Goal: Transaction & Acquisition: Purchase product/service

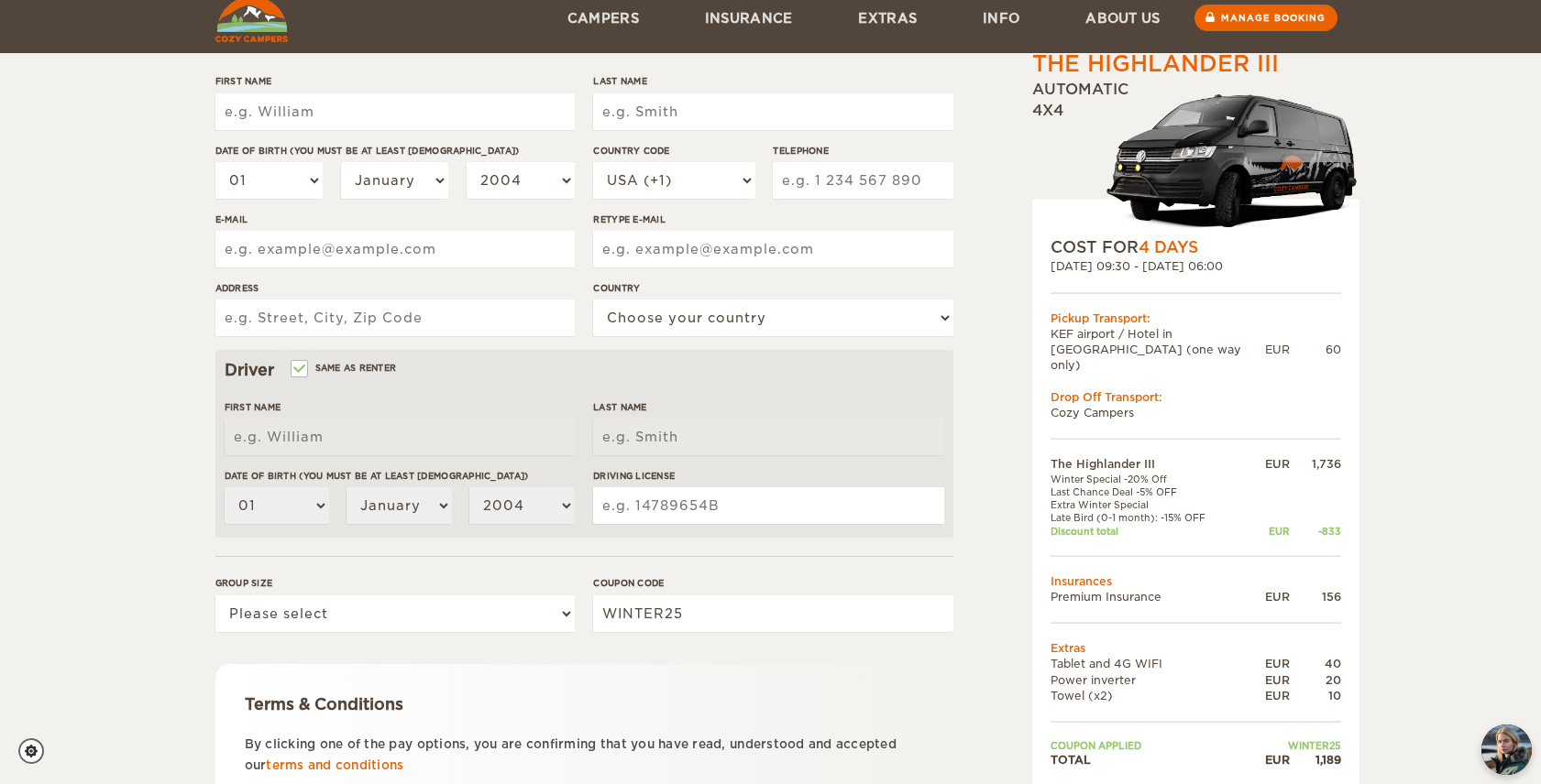
scroll to position [235, 0]
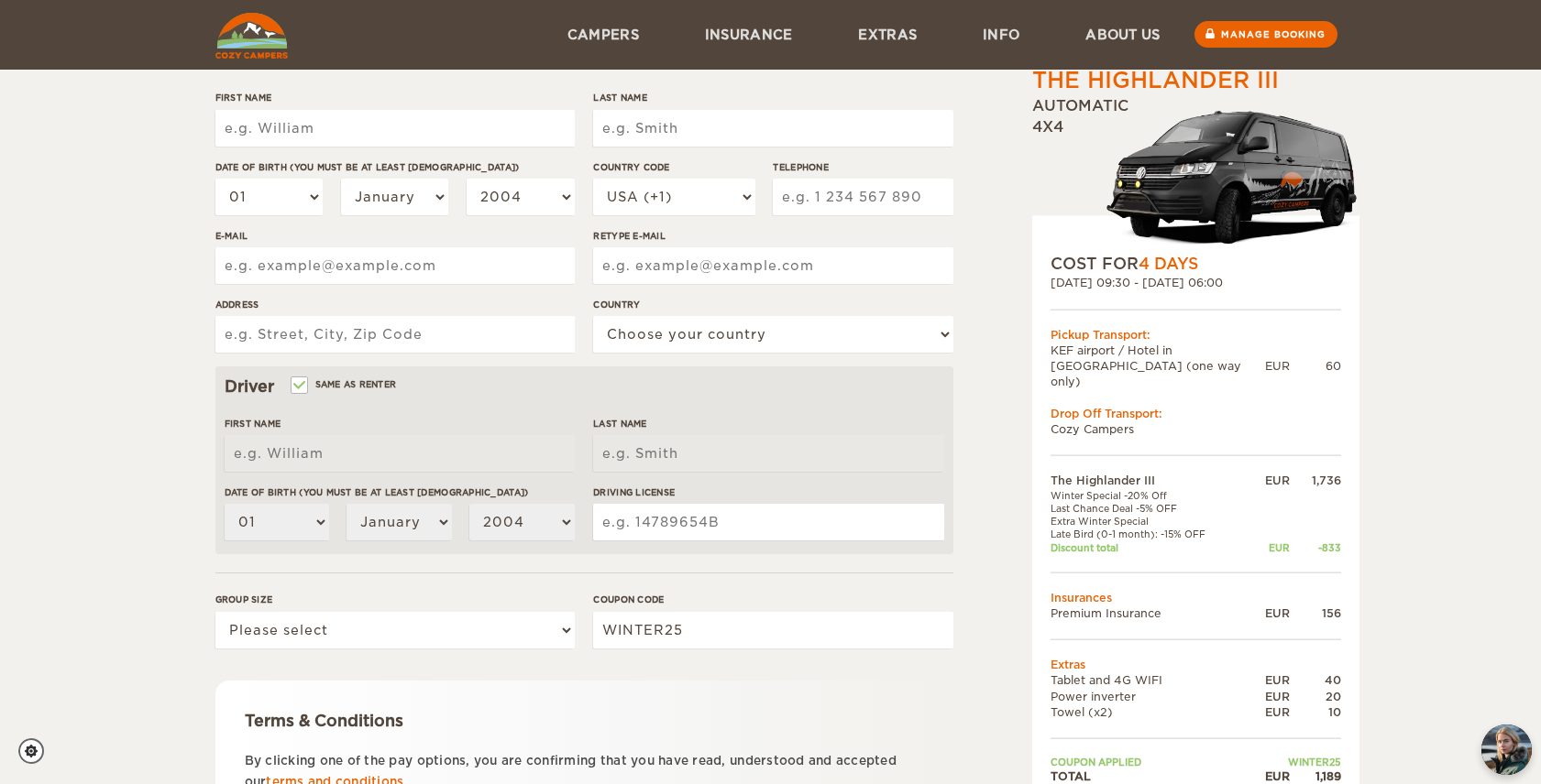
click at [403, 121] on input "First Name" at bounding box center [395, 128] width 359 height 37
type input "[PERSON_NAME]"
type input "9025805140"
type input "matt@roveproductions.ca"
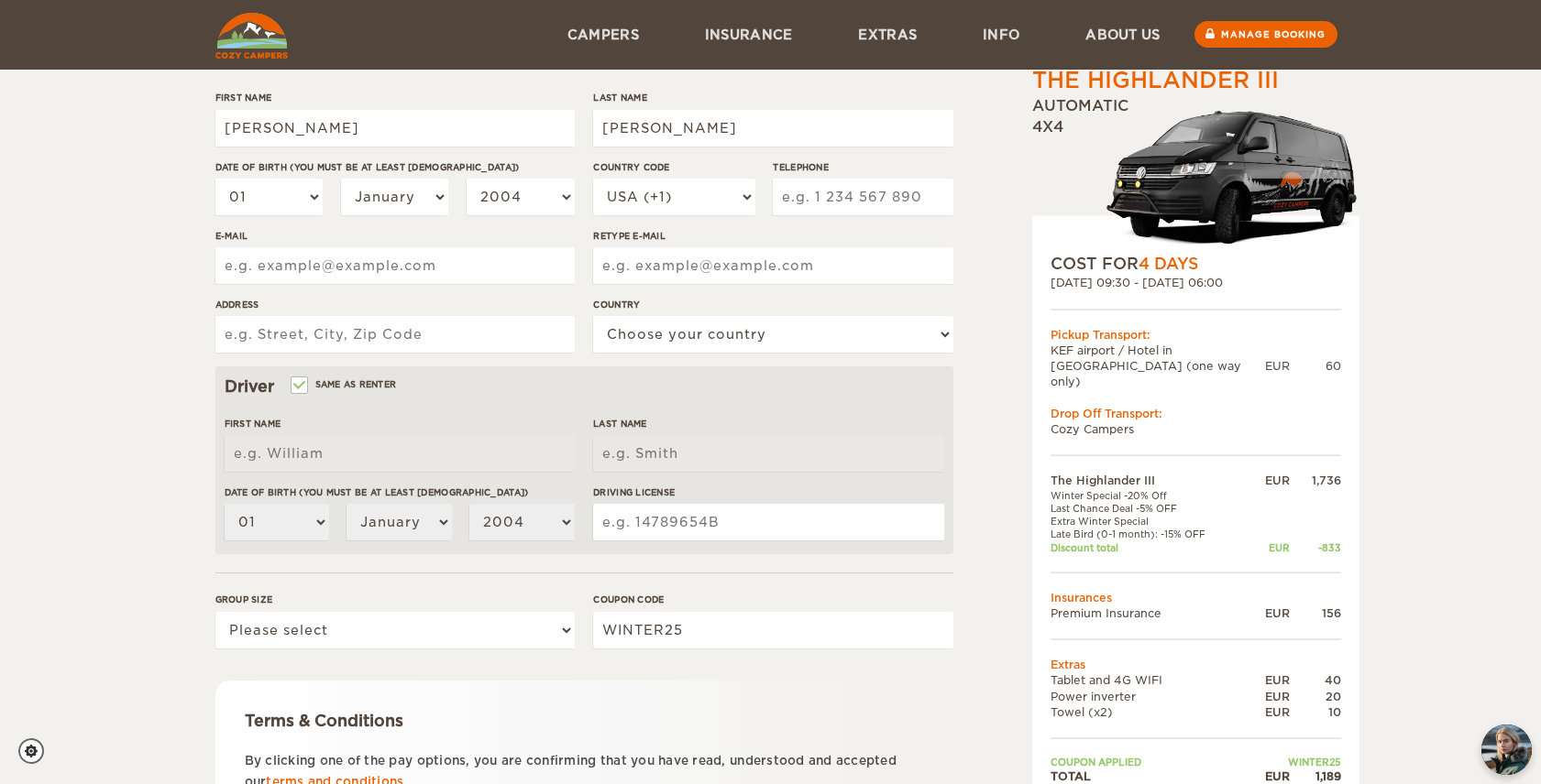
type input "matt@roveproductions.ca"
type input "126 executive drive"
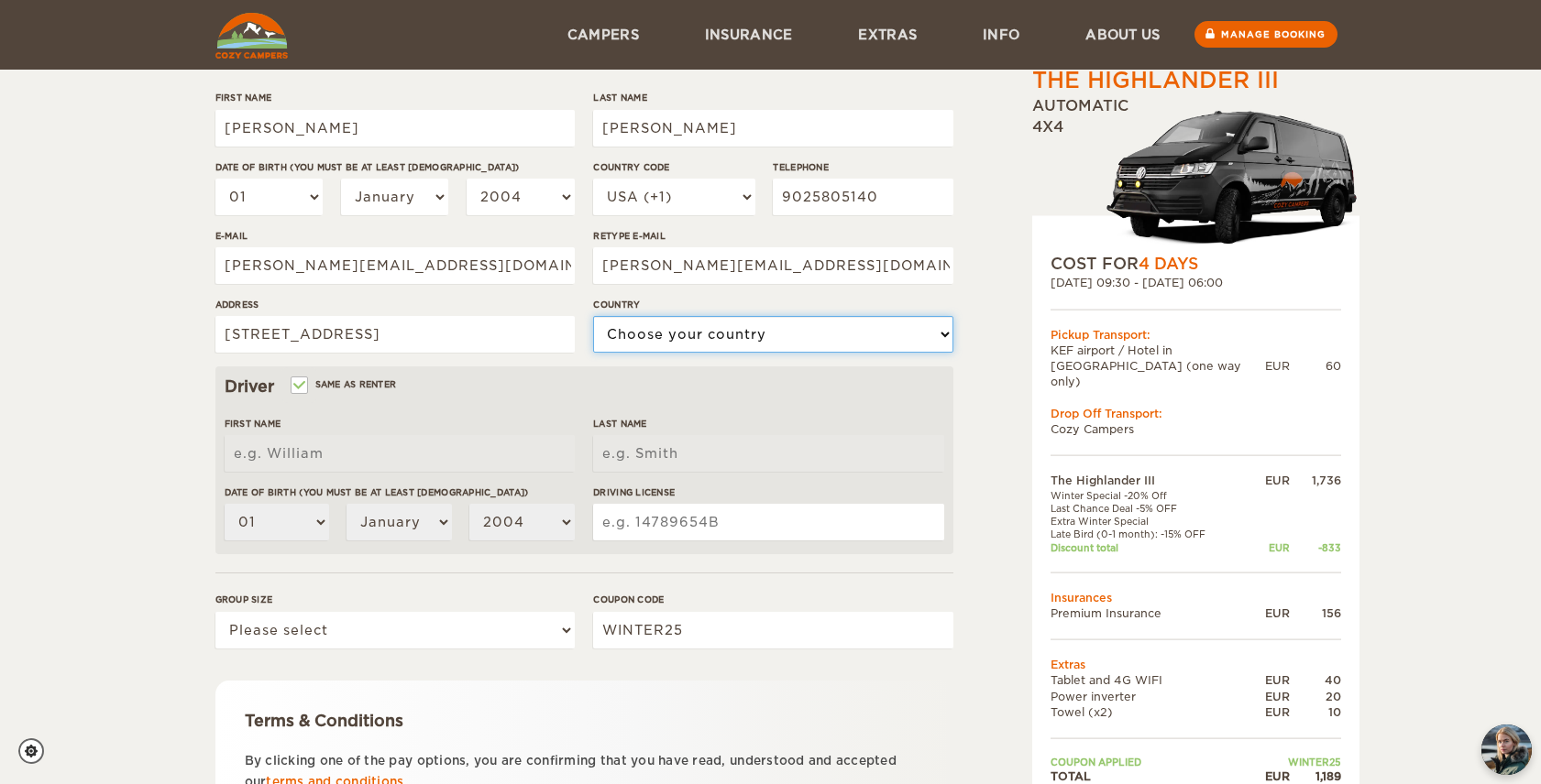
select select "38"
type input "[PERSON_NAME]"
type input "BURTON"
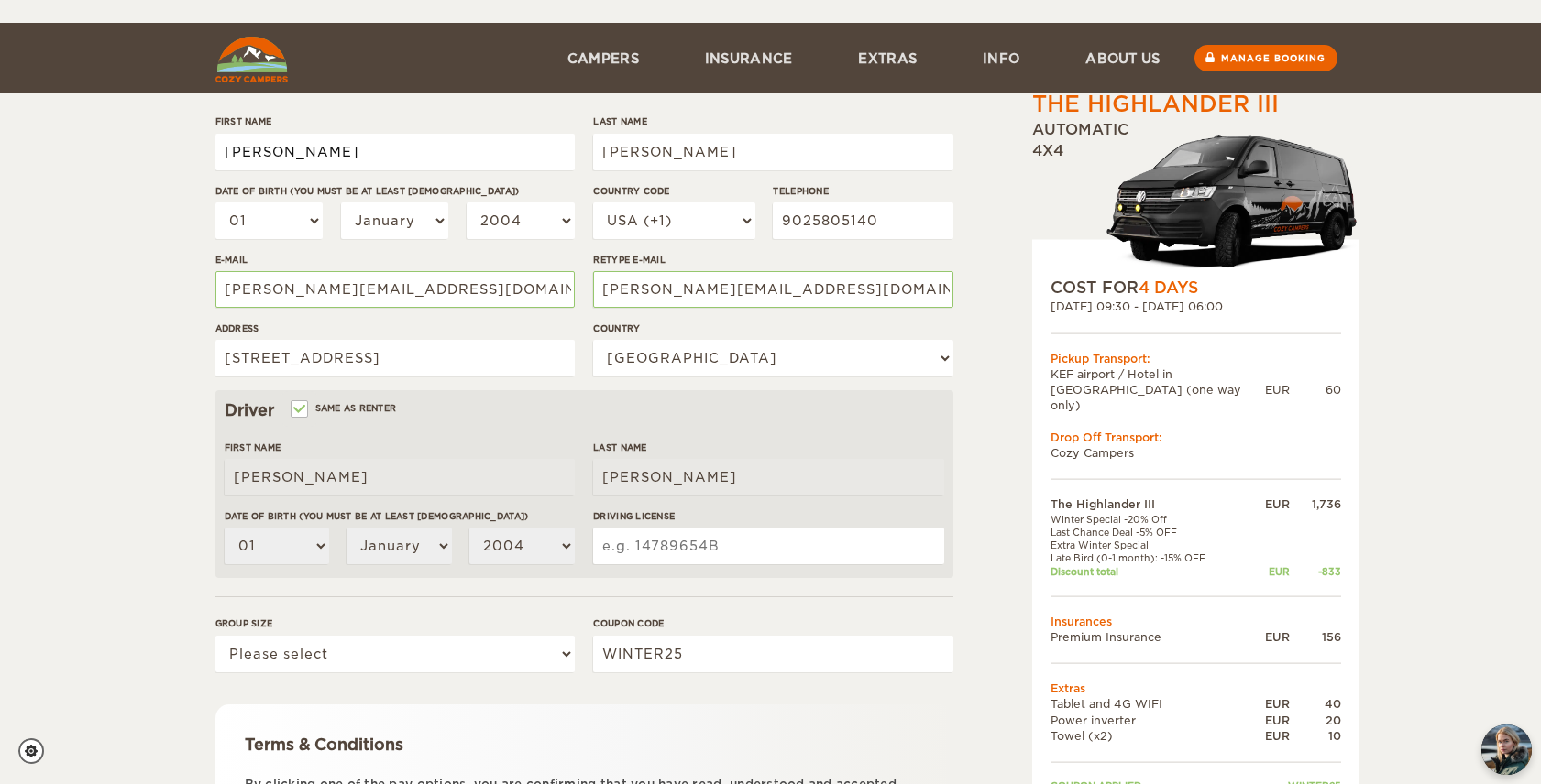
scroll to position [205, 0]
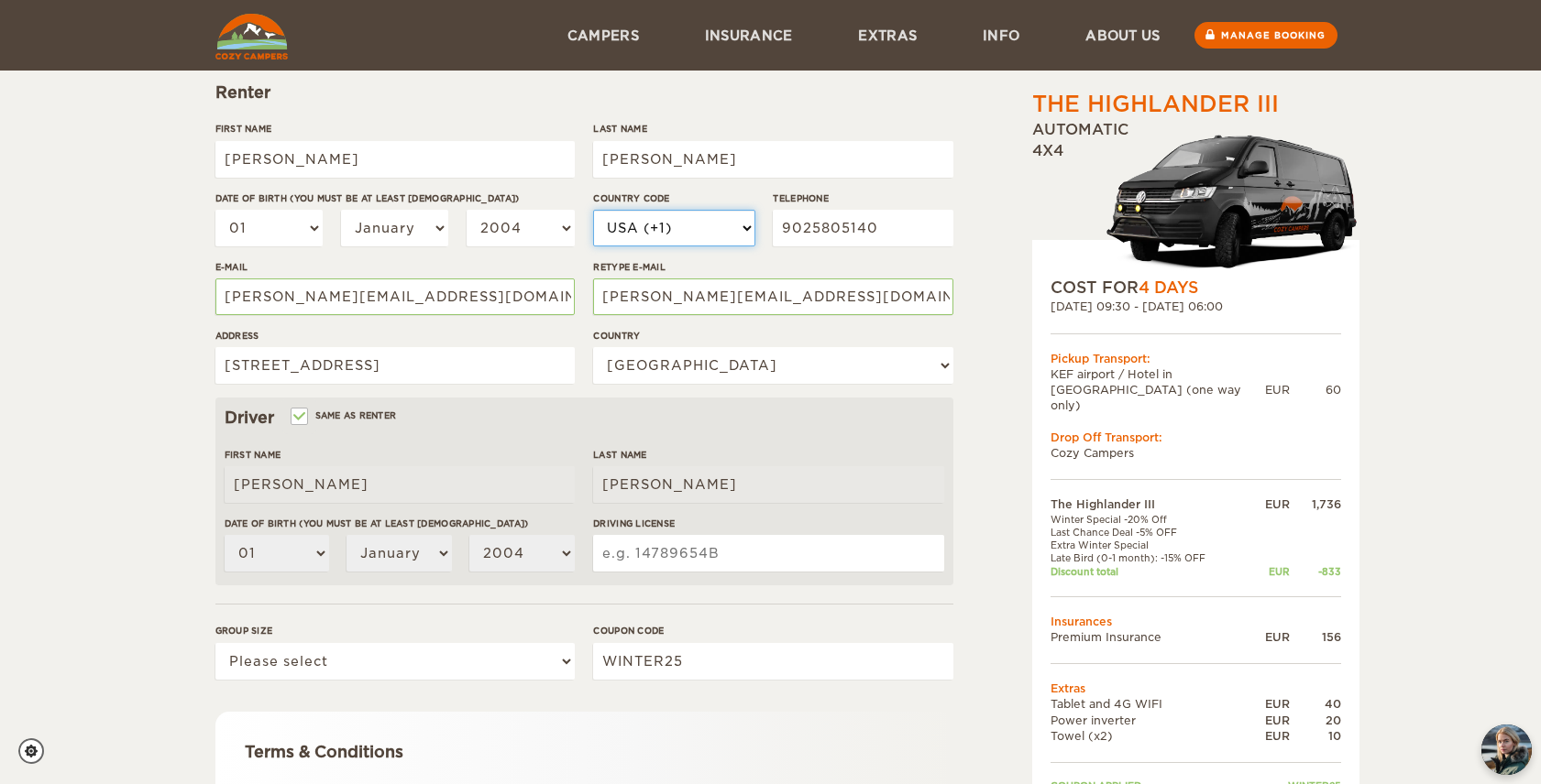
click at [605, 225] on select "USA (+1) UK (+44) Germany (+49) Algeria (+213) Andorra (+376) Angola (+244) Ang…" at bounding box center [674, 227] width 161 height 37
select select "1"
click at [593, 210] on select "USA (+1) UK (+44) Germany (+49) Algeria (+213) Andorra (+376) Angola (+244) Ang…" at bounding box center [674, 227] width 161 height 37
click at [521, 228] on select "2004 2003 2002 2001 2000 1999 1998 1997 1996 1995 1994 1993 1992 1991 1990 1989…" at bounding box center [520, 227] width 108 height 37
select select "1992"
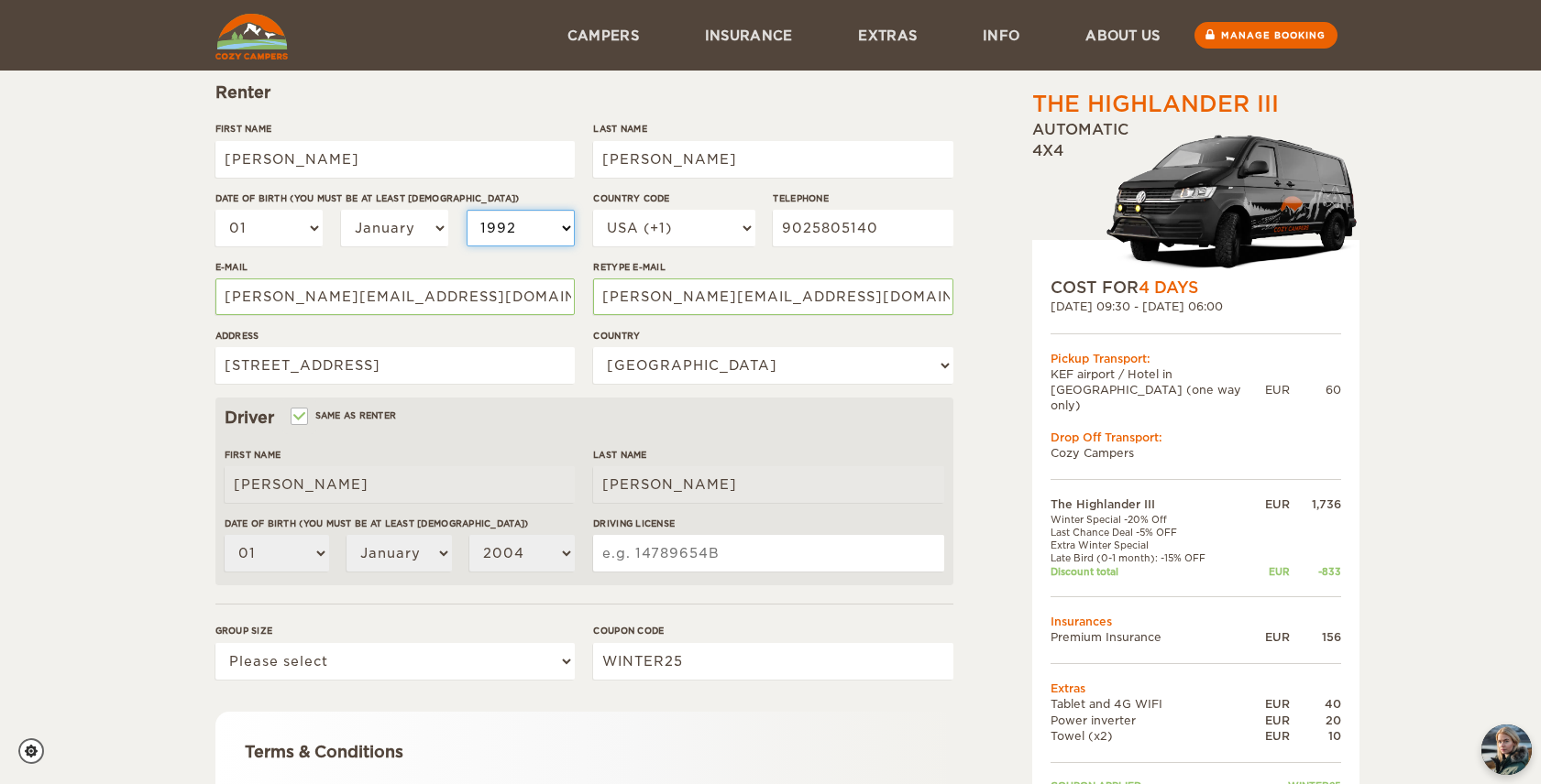
click at [467, 210] on select "2004 2003 2002 2001 2000 1999 1998 1997 1996 1995 1994 1993 1992 1991 1990 1989…" at bounding box center [520, 227] width 108 height 37
select select "1992"
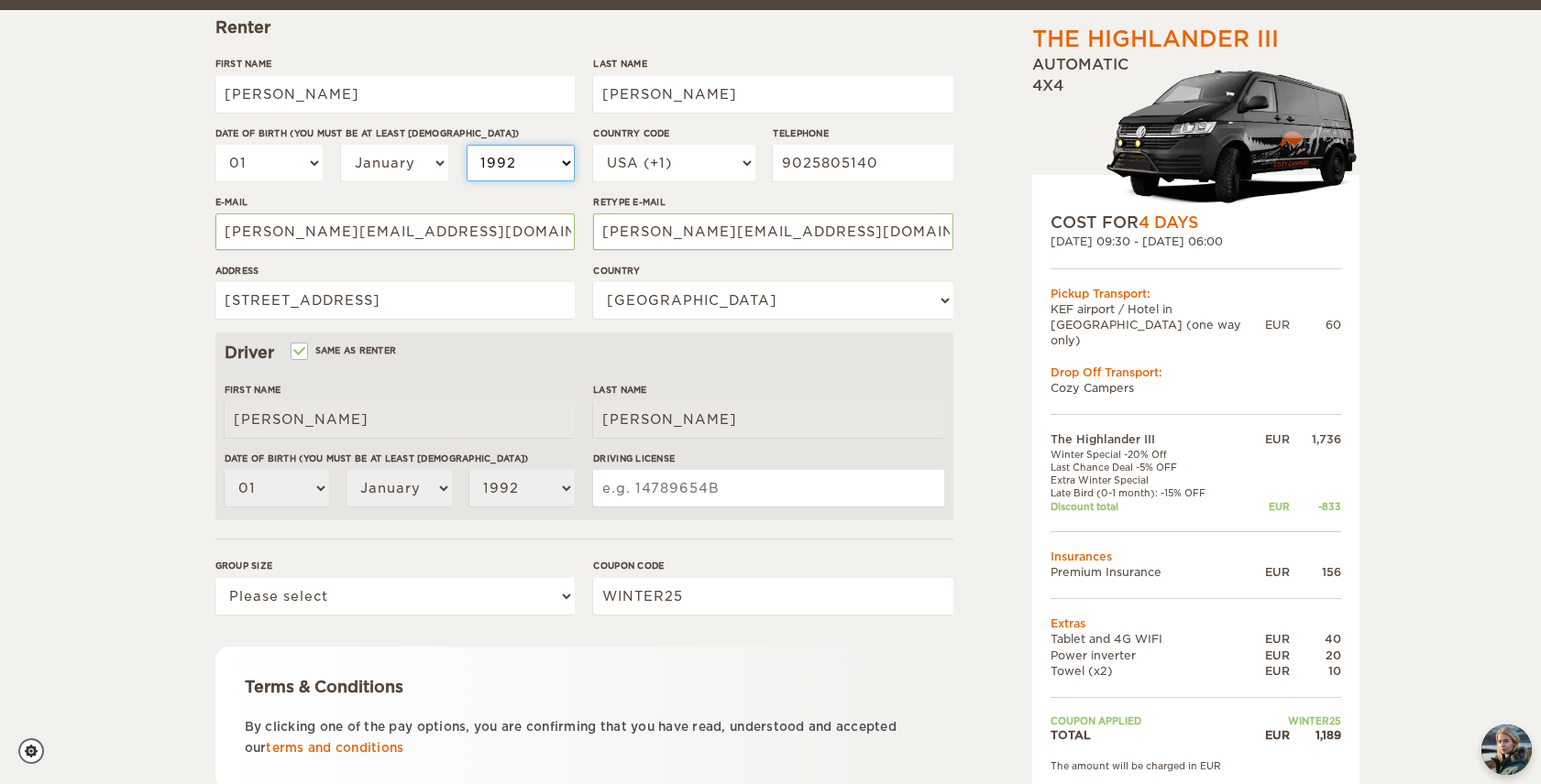
scroll to position [273, 0]
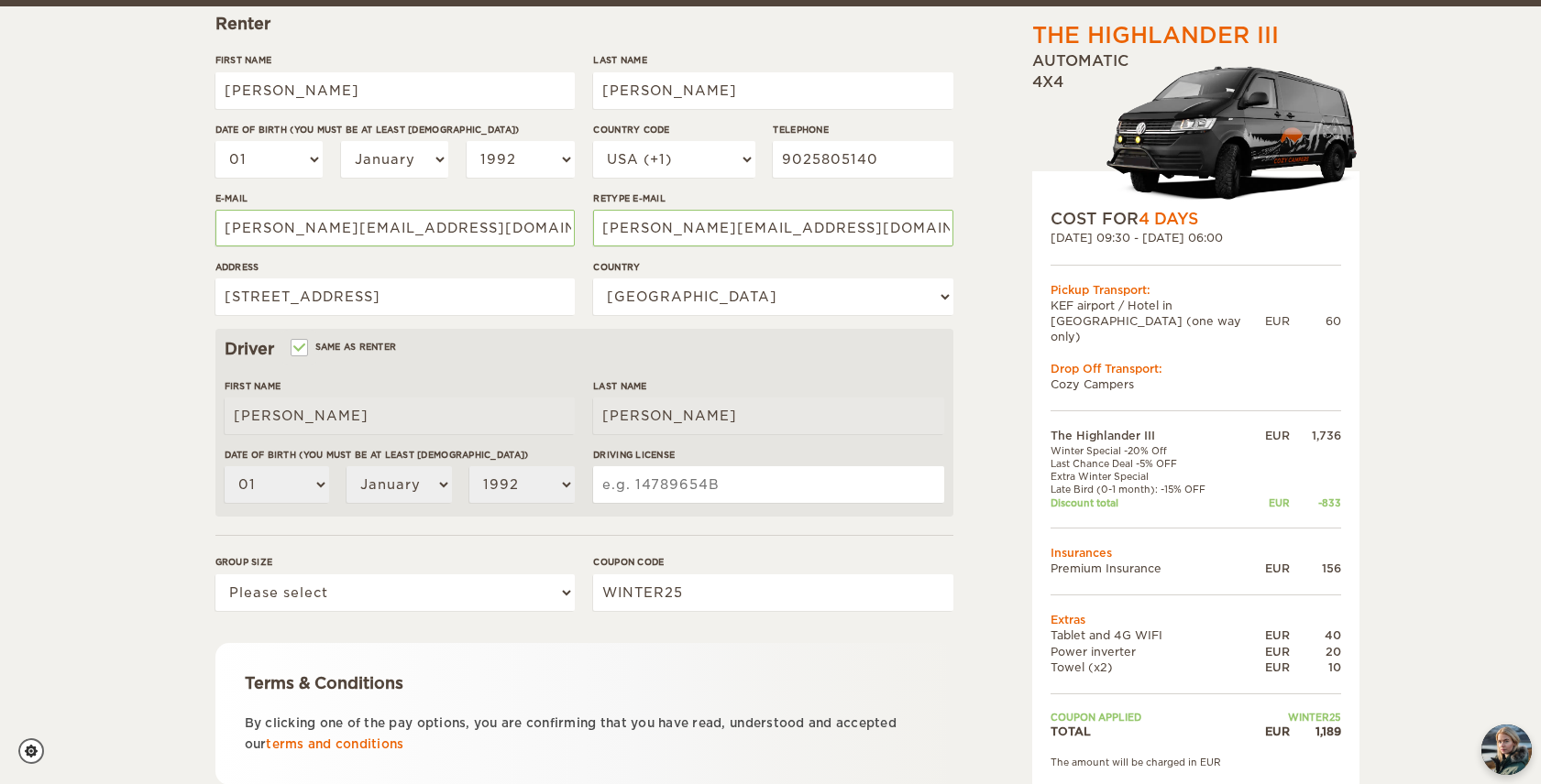
click at [701, 487] on input "Driving License" at bounding box center [769, 484] width 350 height 37
type input "BURTO270192005"
click at [499, 589] on select "Please select 1 2 3" at bounding box center [395, 592] width 359 height 37
select select "2"
click at [216, 574] on select "Please select 1 2 3" at bounding box center [395, 592] width 359 height 37
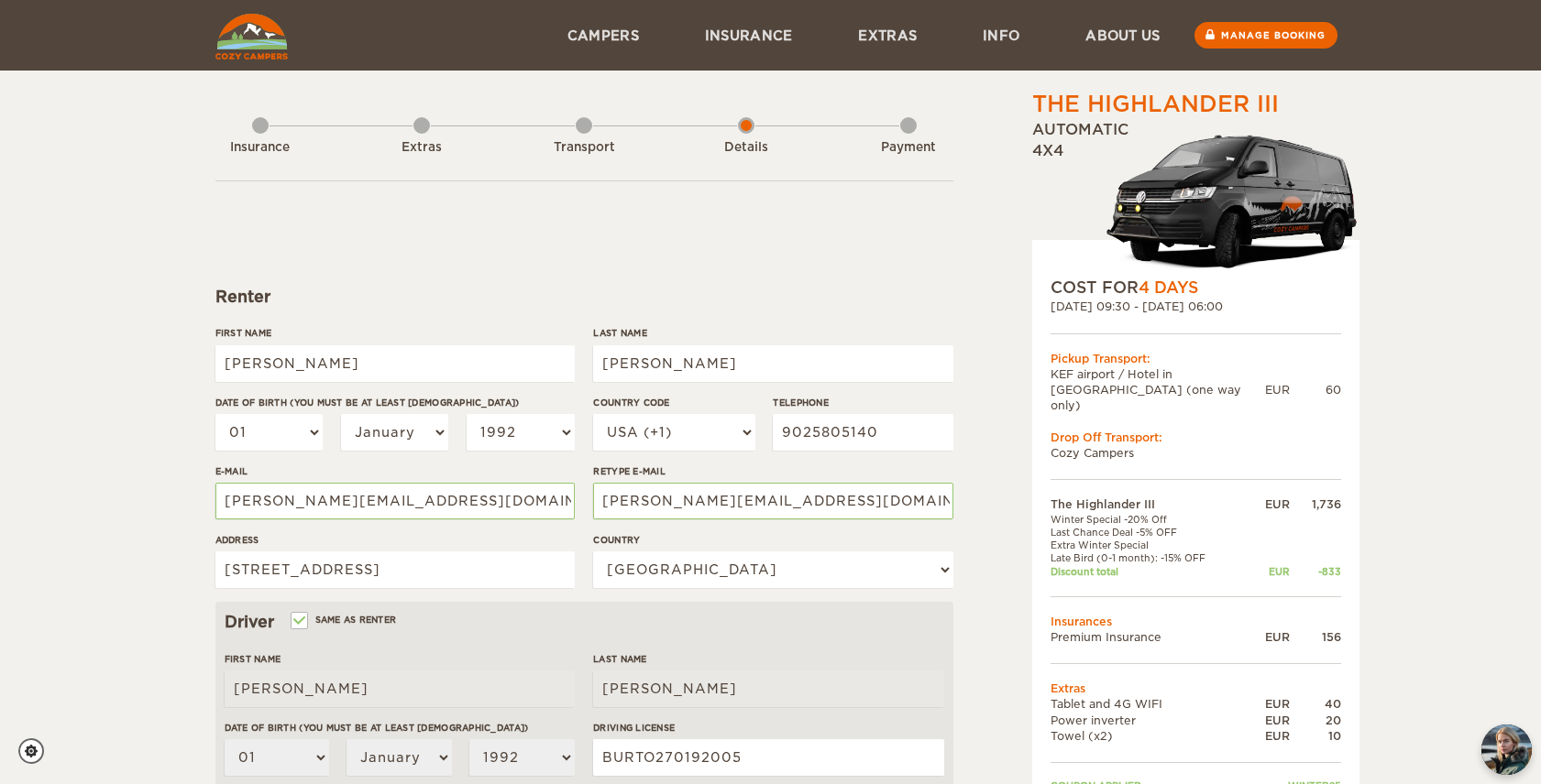
scroll to position [407, 0]
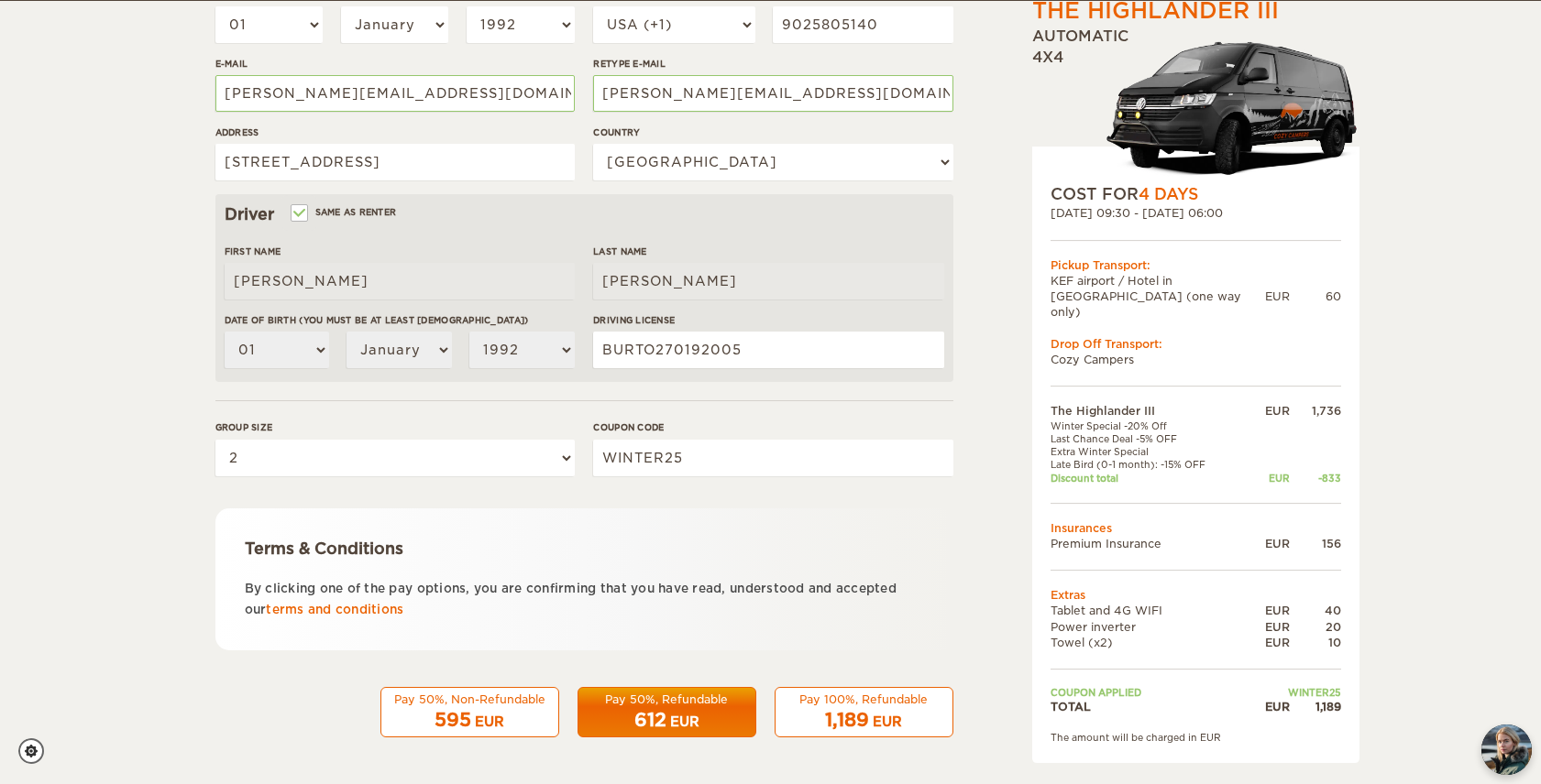
click at [897, 710] on div "1,189 EUR" at bounding box center [863, 720] width 155 height 27
click at [885, 715] on div "EUR" at bounding box center [887, 722] width 30 height 19
click at [820, 706] on div "Pay 100%, Refundable" at bounding box center [863, 700] width 155 height 16
click at [660, 723] on span "612" at bounding box center [650, 720] width 32 height 22
click at [833, 704] on div "Pay 100%, Refundable" at bounding box center [863, 700] width 155 height 16
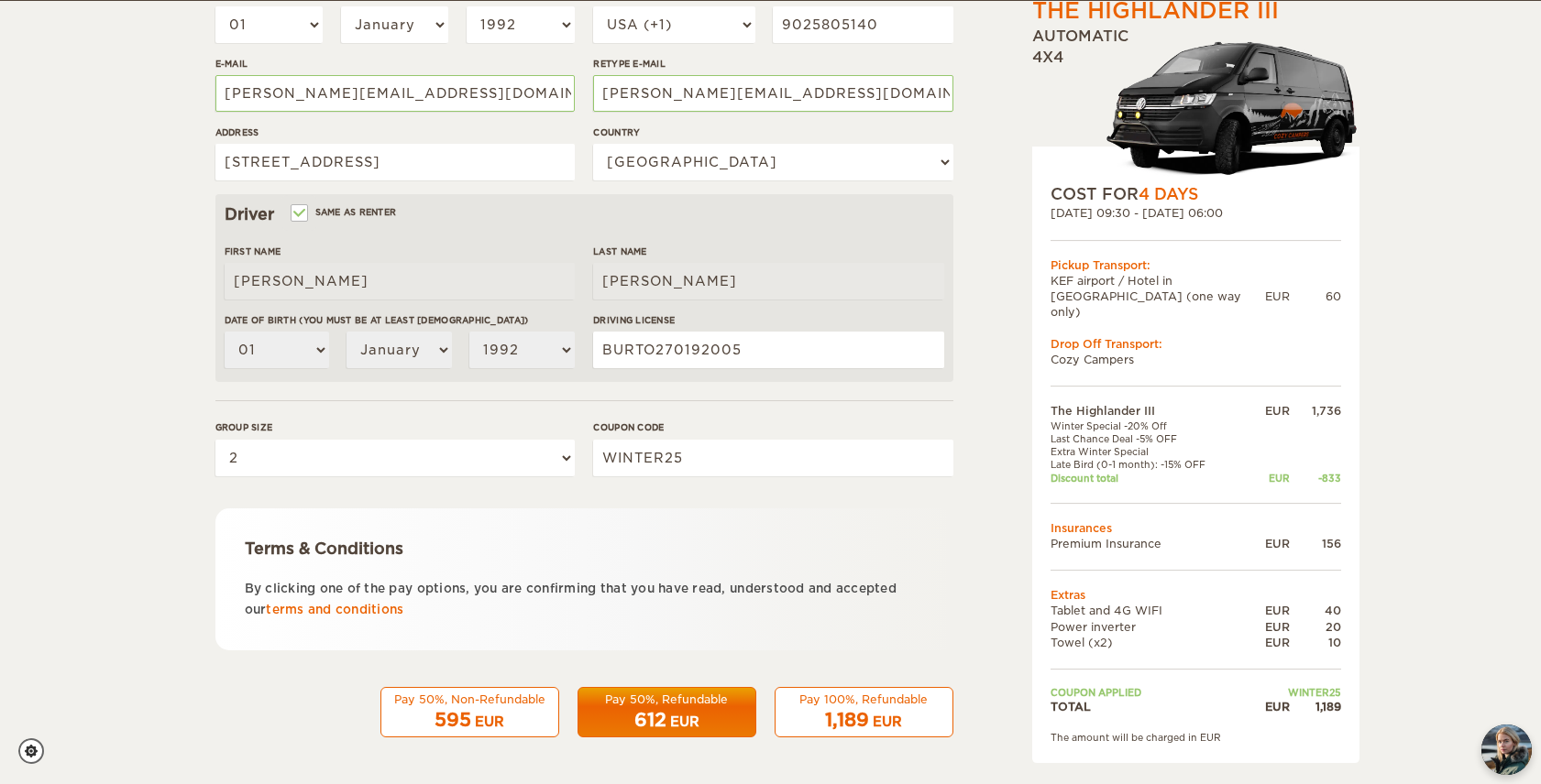
click at [506, 707] on div "595 EUR" at bounding box center [470, 720] width 155 height 27
click at [853, 699] on div "Pay 100%, Refundable" at bounding box center [863, 700] width 155 height 16
click at [648, 706] on div "Pay 50%, Refundable" at bounding box center [667, 700] width 155 height 16
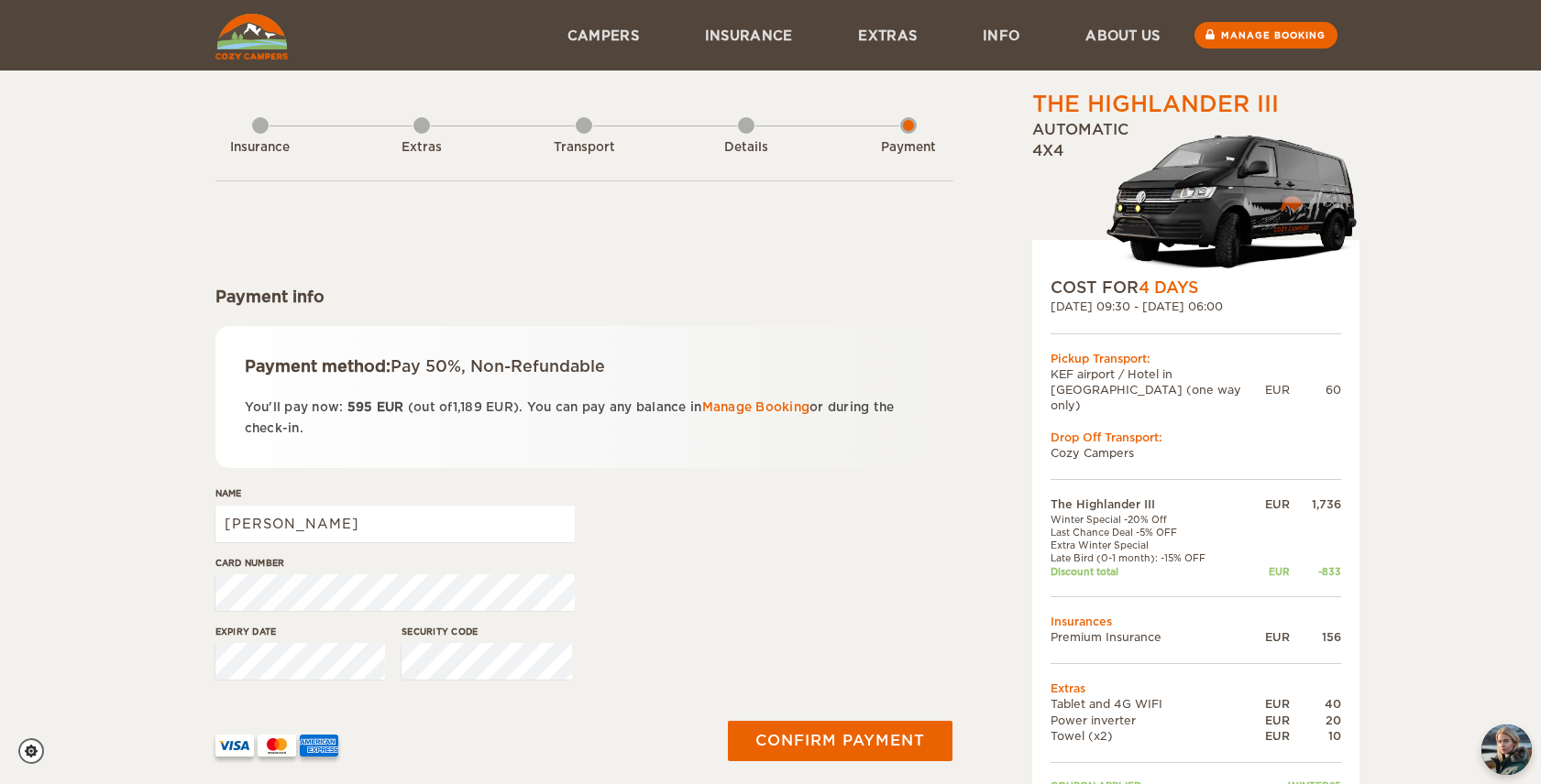
click at [746, 121] on div "Details" at bounding box center [746, 143] width 17 height 73
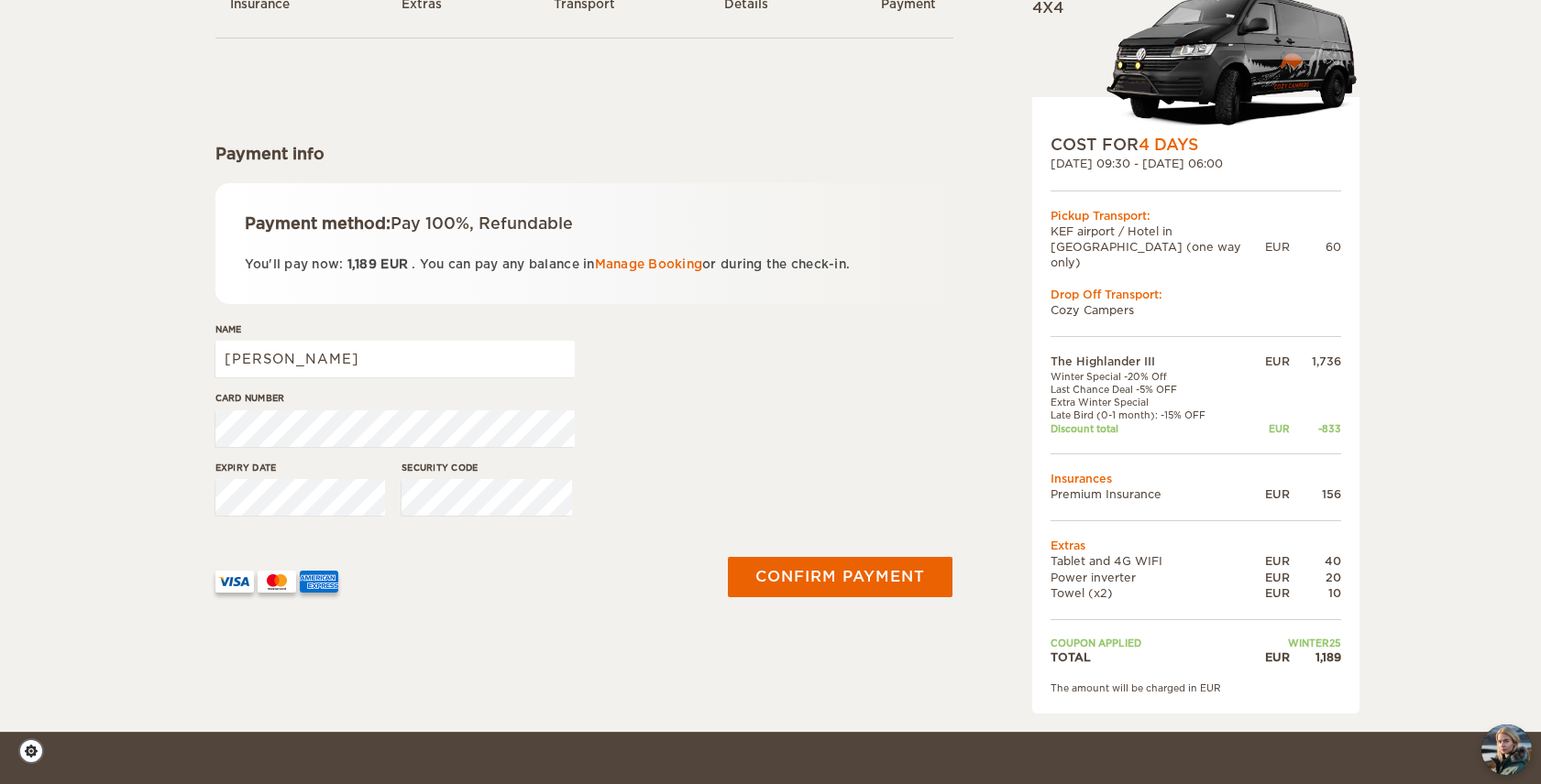
scroll to position [98, 0]
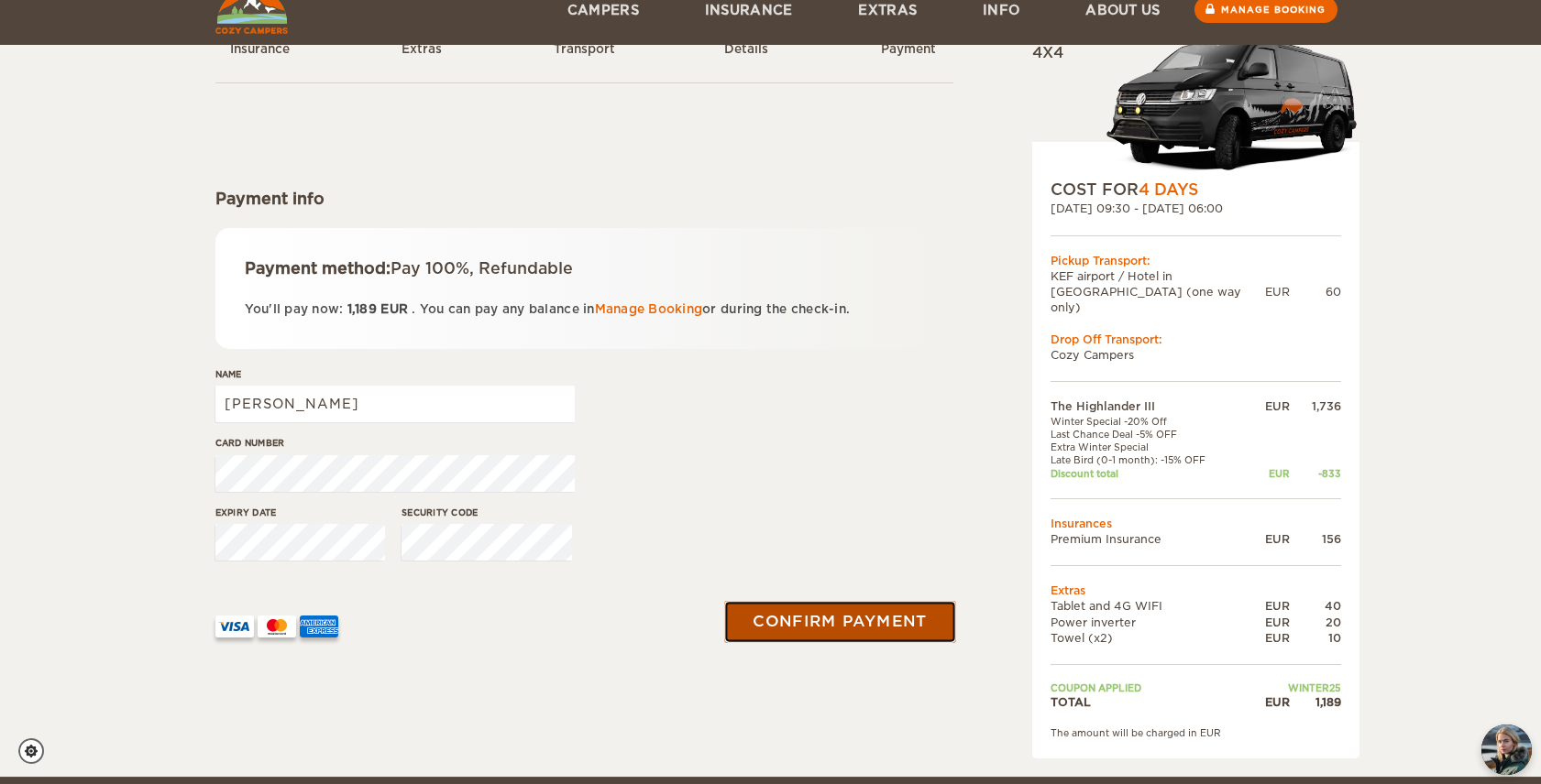
click at [837, 614] on button "Confirm payment" at bounding box center [841, 622] width 231 height 42
click at [842, 544] on div "Expiry date Security code" at bounding box center [585, 540] width 738 height 68
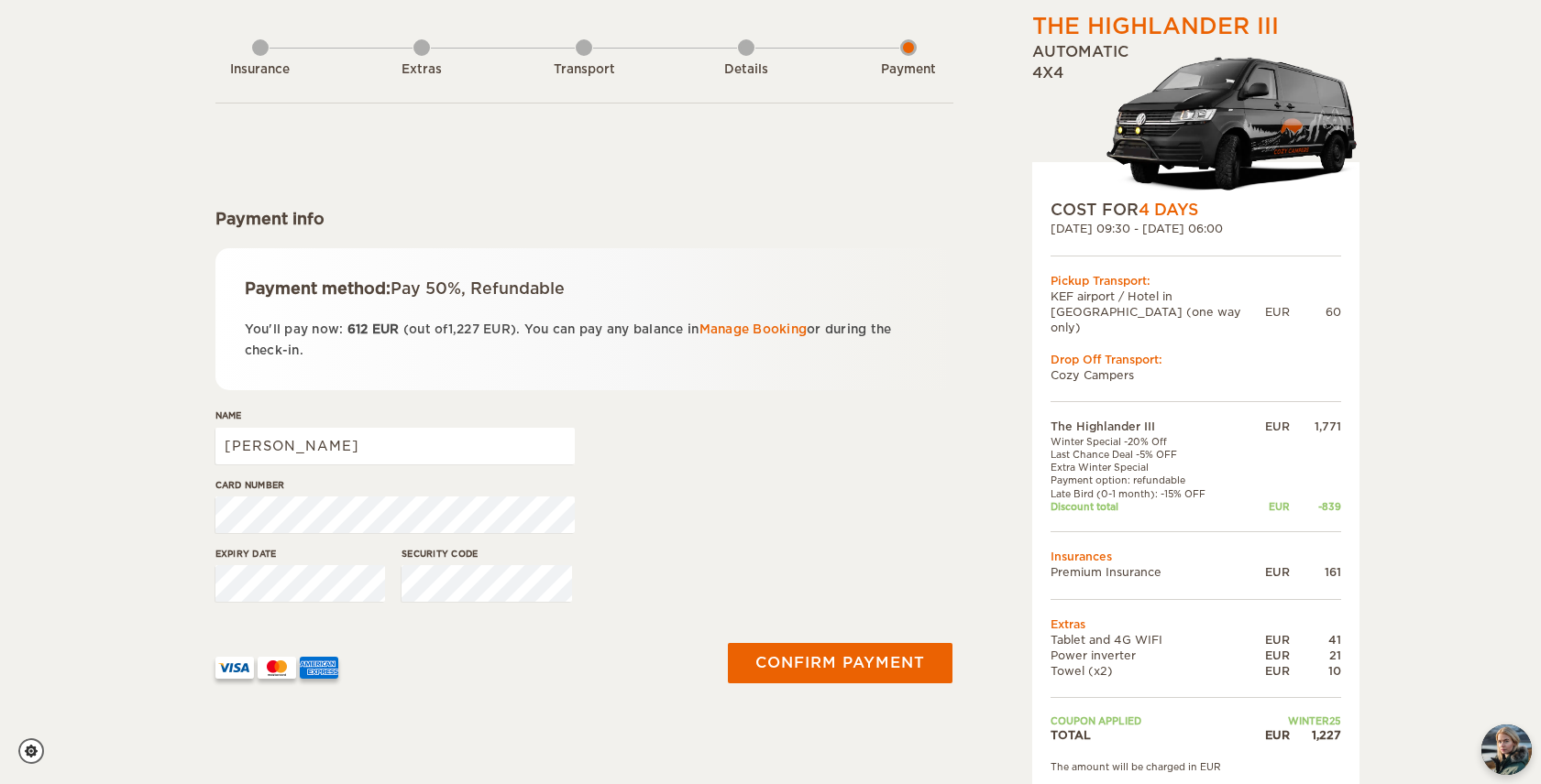
scroll to position [79, 0]
click at [851, 663] on button "Confirm payment" at bounding box center [841, 663] width 231 height 42
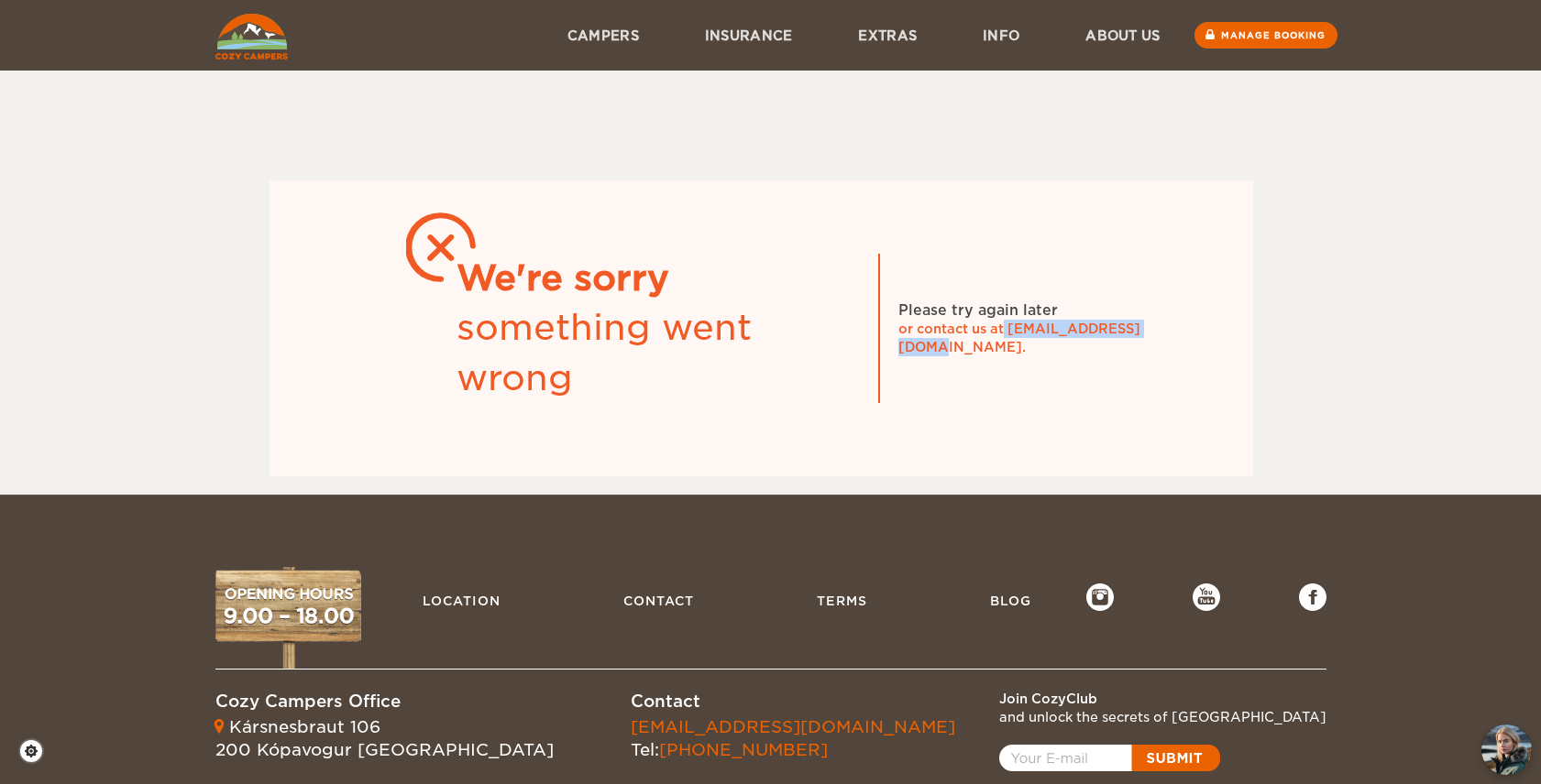
drag, startPoint x: 1005, startPoint y: 337, endPoint x: 1187, endPoint y: 339, distance: 182.0
click at [1187, 339] on div "We're sorry something went wrong Please try again later or contact us at info@c…" at bounding box center [761, 328] width 983 height 296
copy div "info@cozycampers.is."
click at [1247, 36] on link "Manage booking" at bounding box center [1265, 36] width 147 height 28
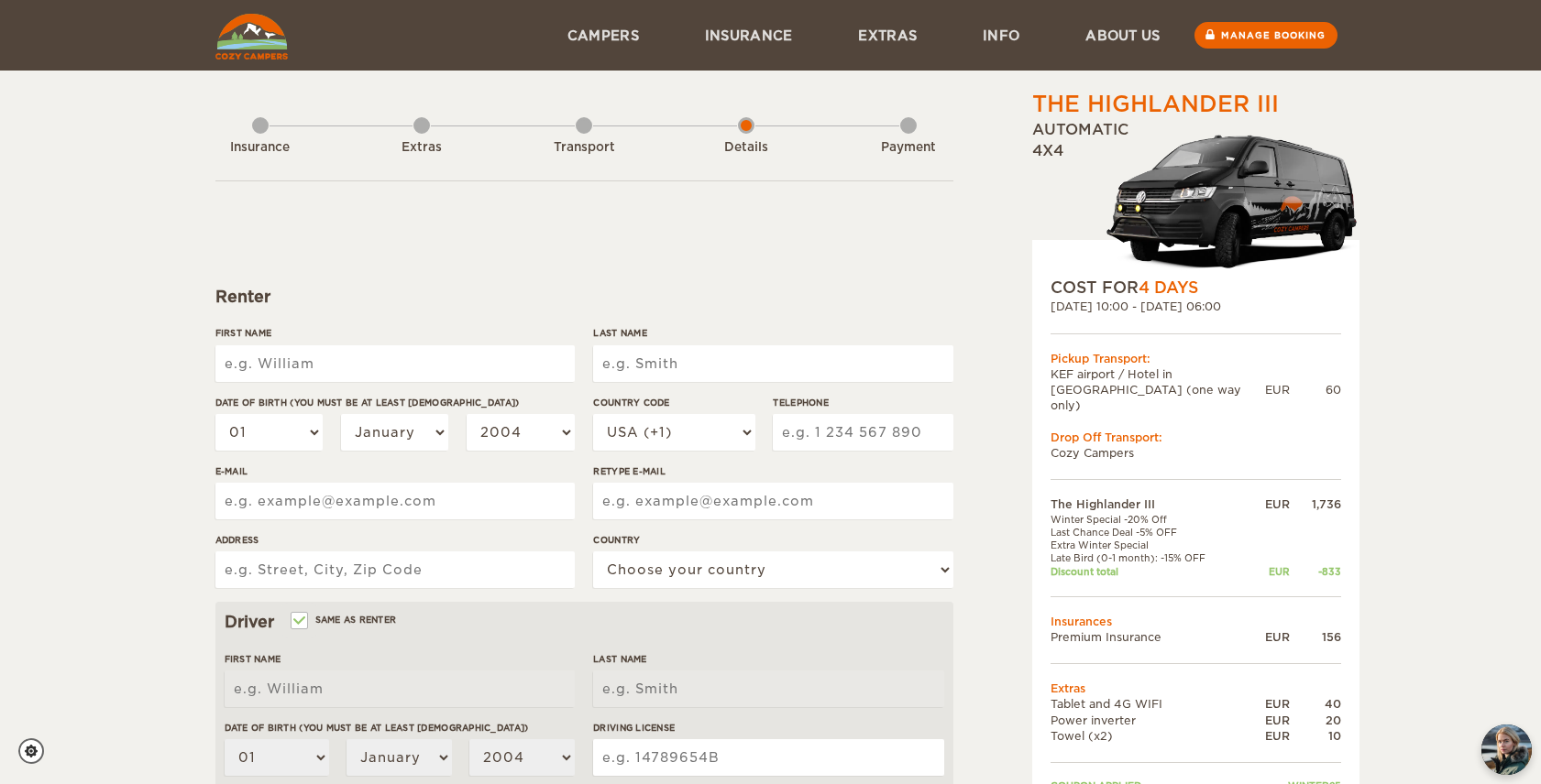
click at [521, 361] on input "First Name" at bounding box center [395, 363] width 359 height 37
type input "[PERSON_NAME]"
type input "BURTON"
type input "9025805140"
type input "matt@roveproductions.ca"
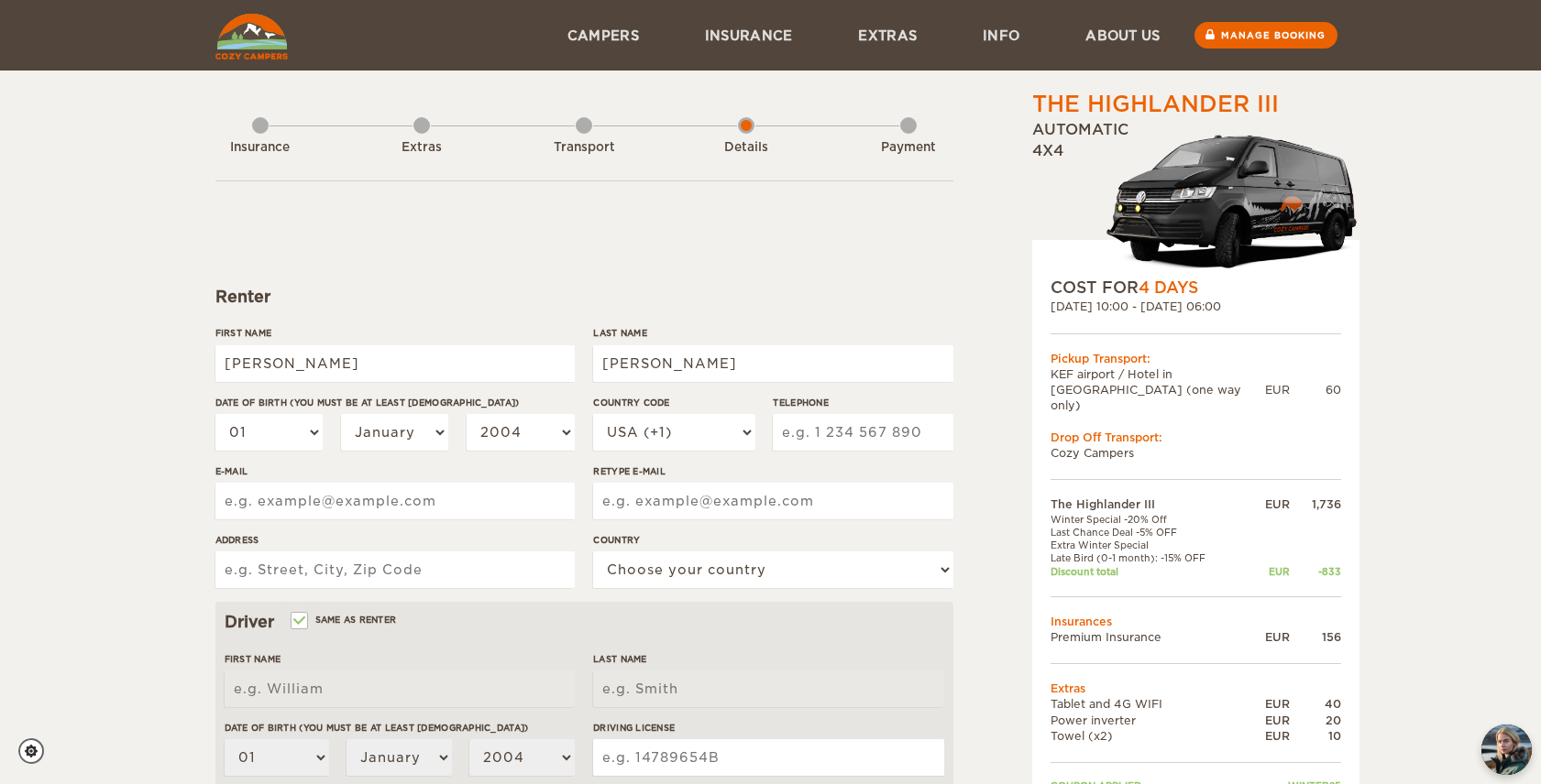
type input "matt@roveproductions.ca"
type input "126 executive drive"
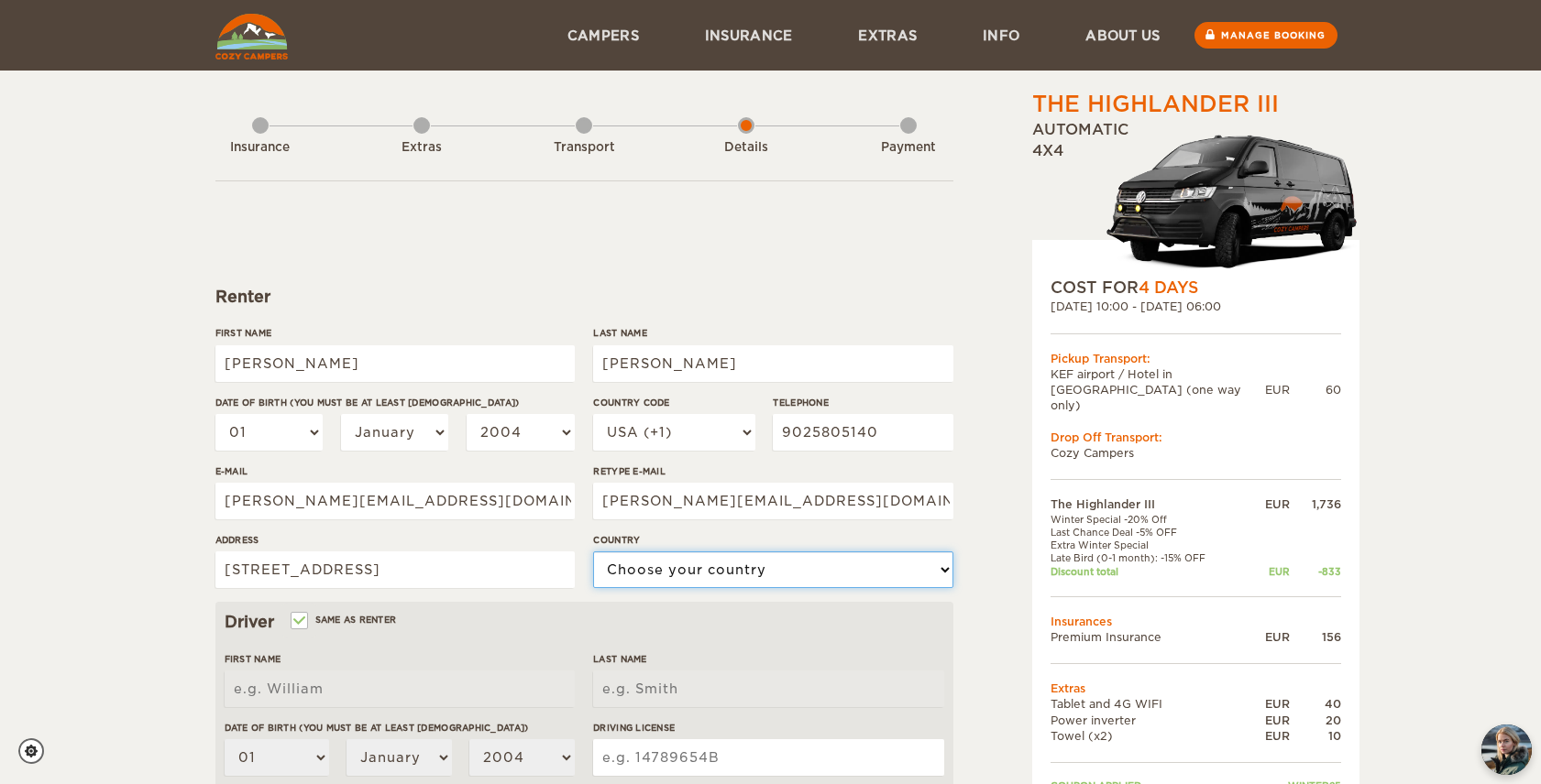
select select "38"
type input "[PERSON_NAME]"
type input "BURTON"
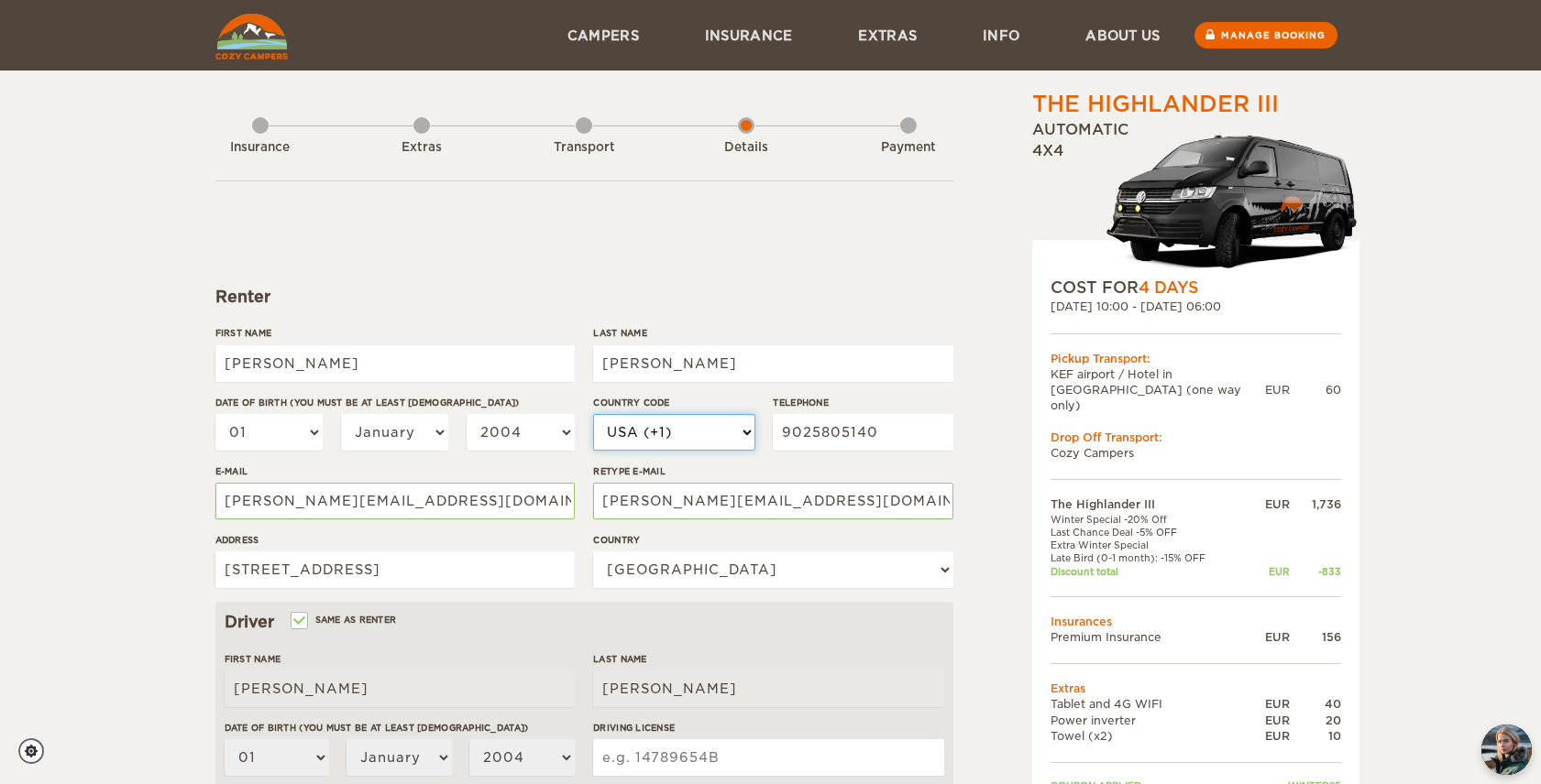
click at [669, 441] on select "USA (+1) UK (+44) Germany (+49) Algeria (+213) Andorra (+376) Angola (+244) Ang…" at bounding box center [674, 432] width 161 height 37
select select "1"
click at [593, 414] on select "USA (+1) UK (+44) Germany (+49) Algeria (+213) Andorra (+376) Angola (+244) Ang…" at bounding box center [674, 432] width 161 height 37
click at [502, 432] on select "2004 2003 2002 2001 2000 1999 1998 1997 1996 1995 1994 1993 1992 1991 1990 1989…" at bounding box center [520, 432] width 108 height 37
select select "1992"
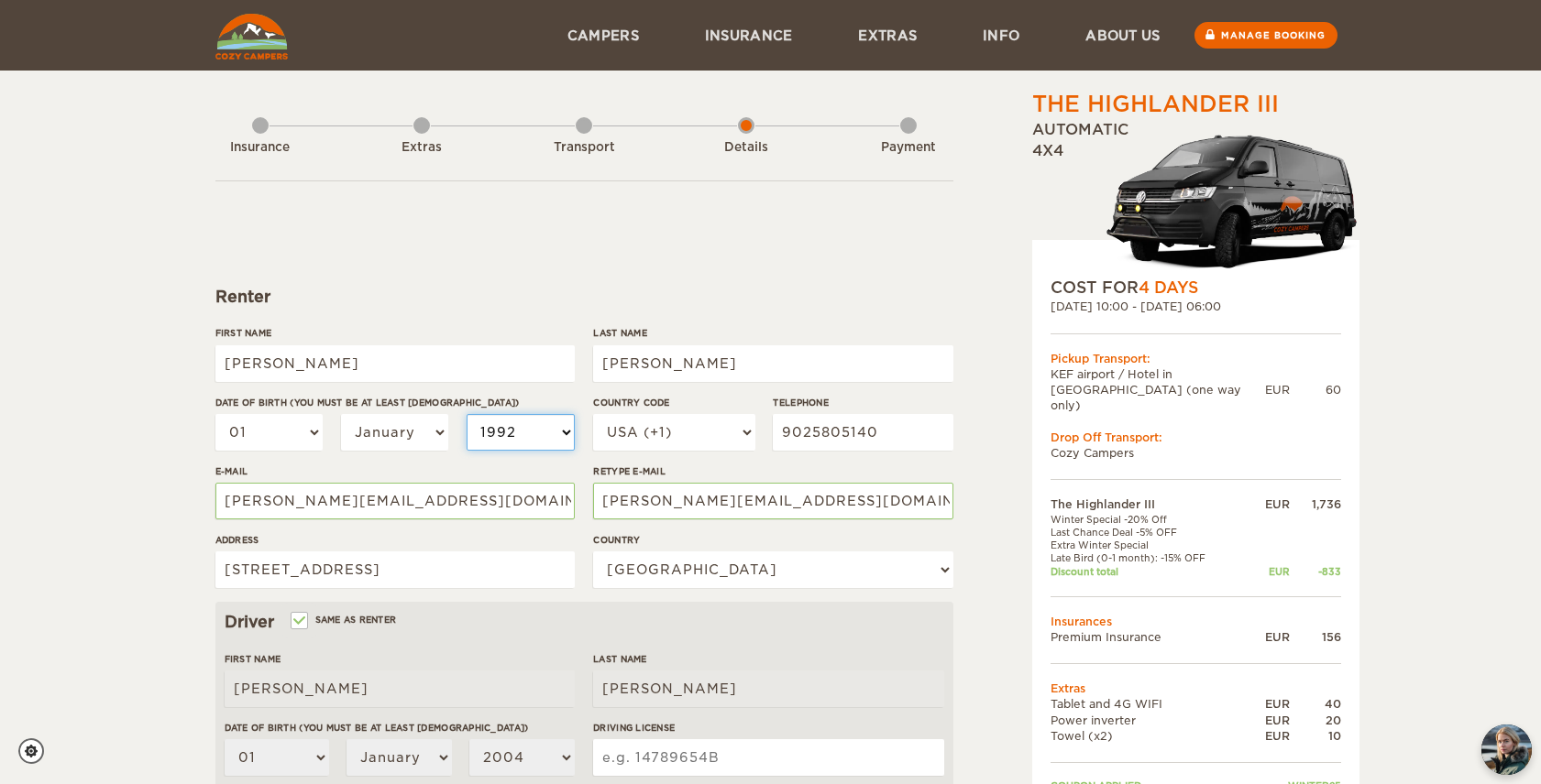
click at [467, 414] on select "2004 2003 2002 2001 2000 1999 1998 1997 1996 1995 1994 1993 1992 1991 1990 1989…" at bounding box center [520, 432] width 108 height 37
select select "1992"
click at [304, 470] on label"] "E-mail" at bounding box center [395, 472] width 359 height 14
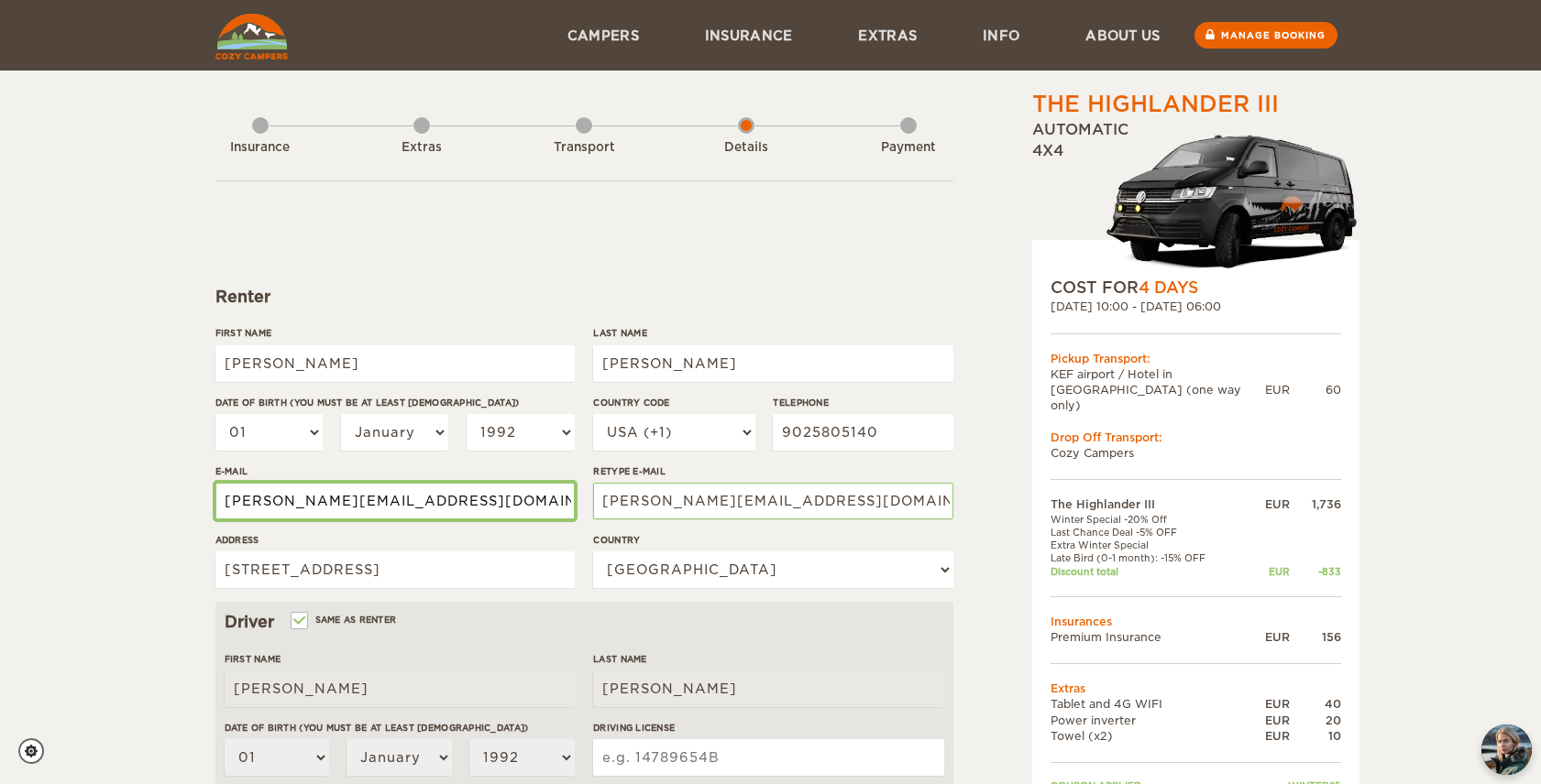
click at [304, 482] on input "matt@roveproductions.ca" at bounding box center [395, 500] width 359 height 37
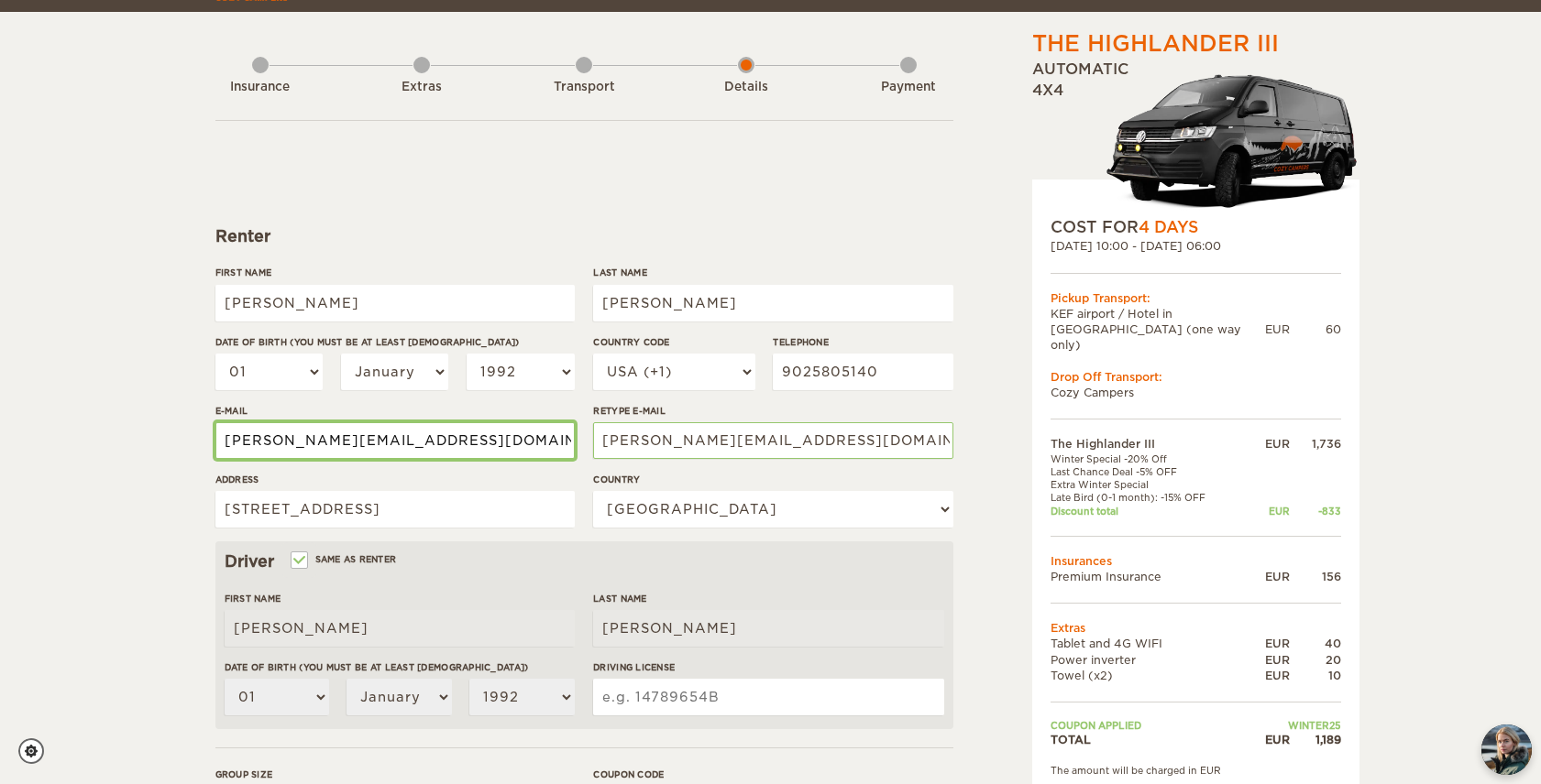
scroll to position [67, 0]
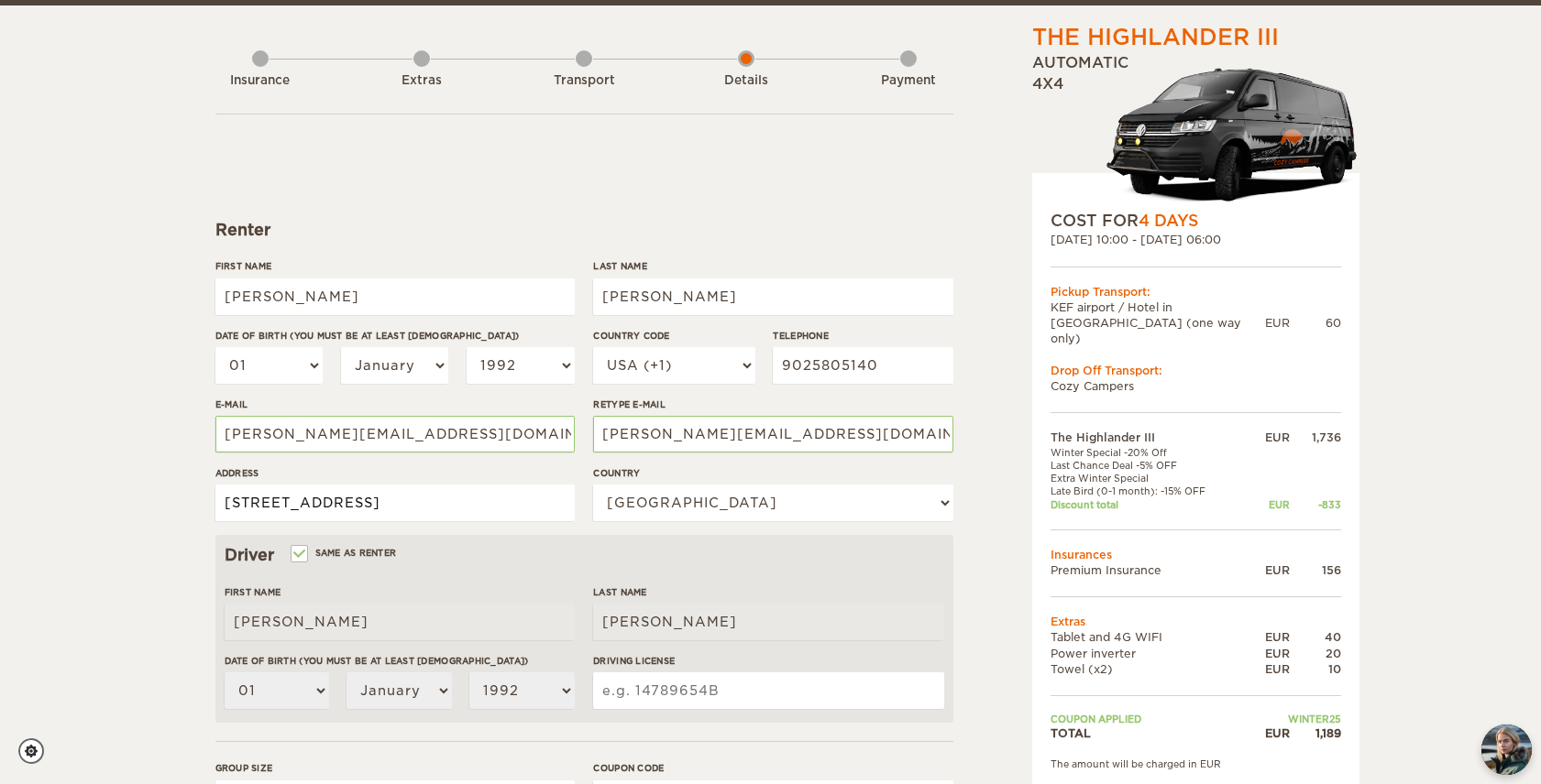
click at [388, 513] on input "126 executive drive" at bounding box center [395, 502] width 359 height 37
click at [536, 478] on label"] "Address" at bounding box center [395, 474] width 359 height 14
click at [536, 484] on input "126 executive drive" at bounding box center [395, 502] width 359 height 37
click at [473, 506] on input "126 executive drive" at bounding box center [395, 502] width 359 height 37
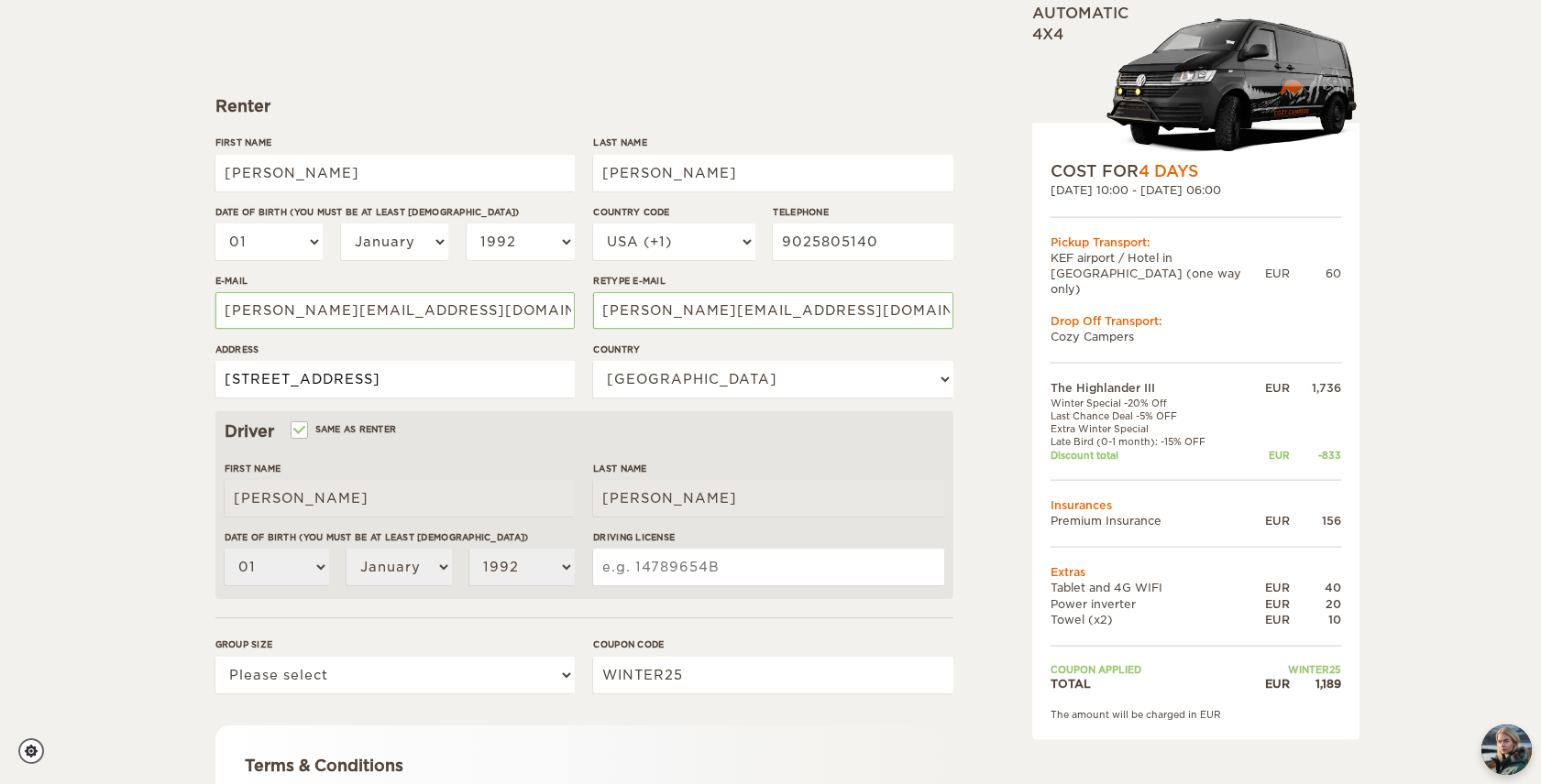
scroll to position [196, 0]
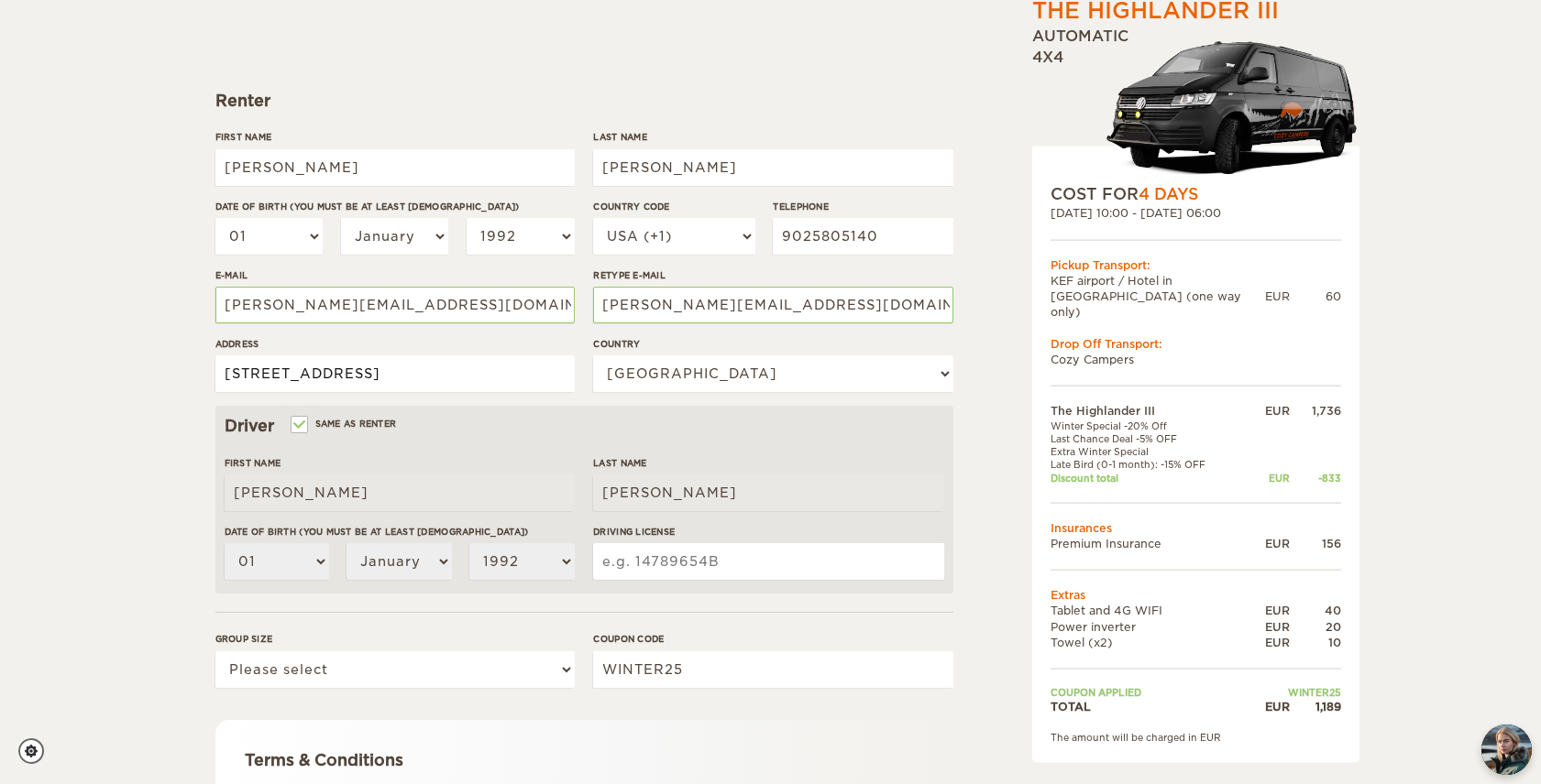
type input "126 executive drive, Middle Sackville, Nova Scotia B4E0L2"
click at [655, 558] on input "Driving License" at bounding box center [769, 562] width 350 height 37
type input "BURTO270192005"
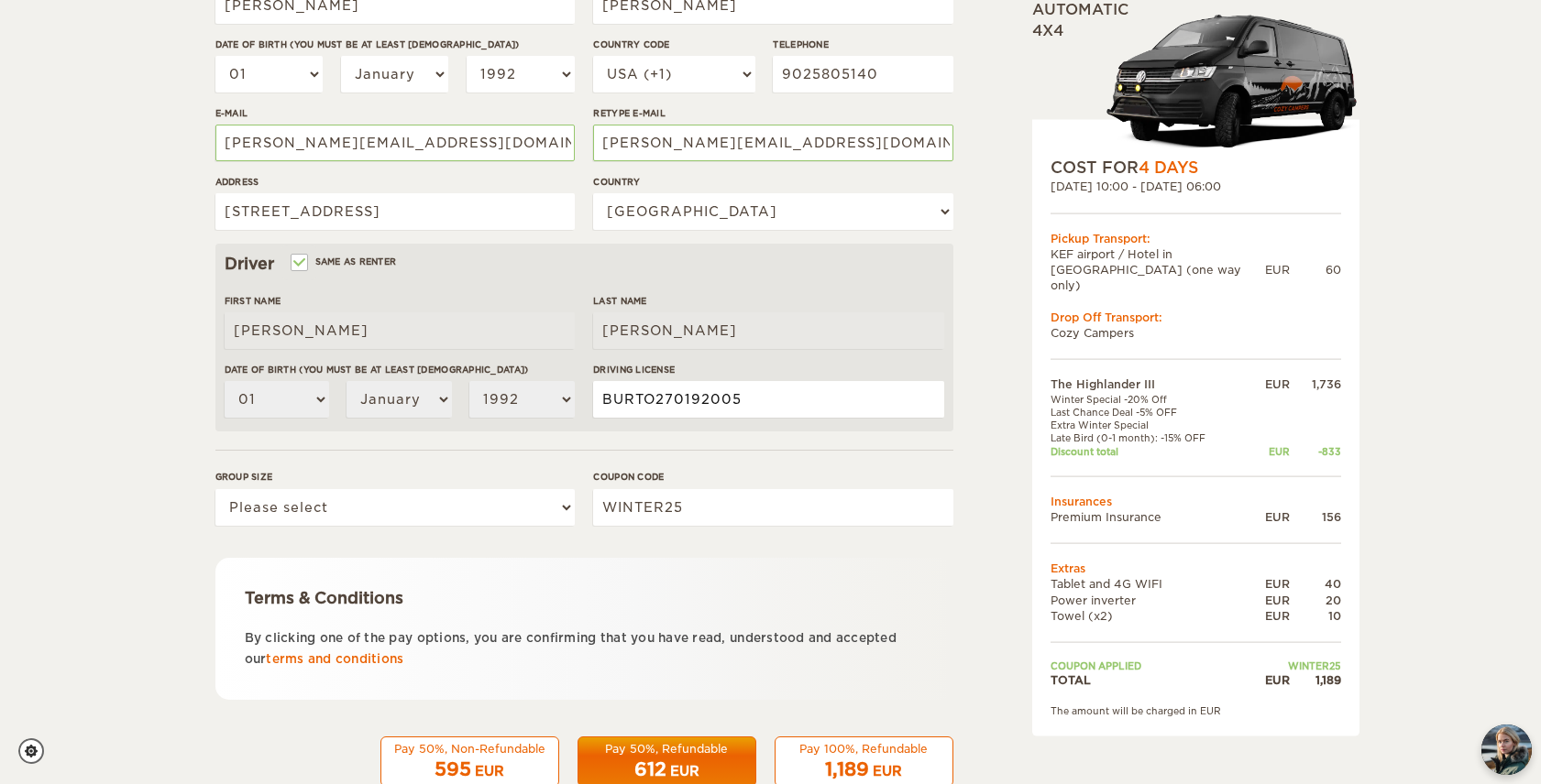
scroll to position [362, 0]
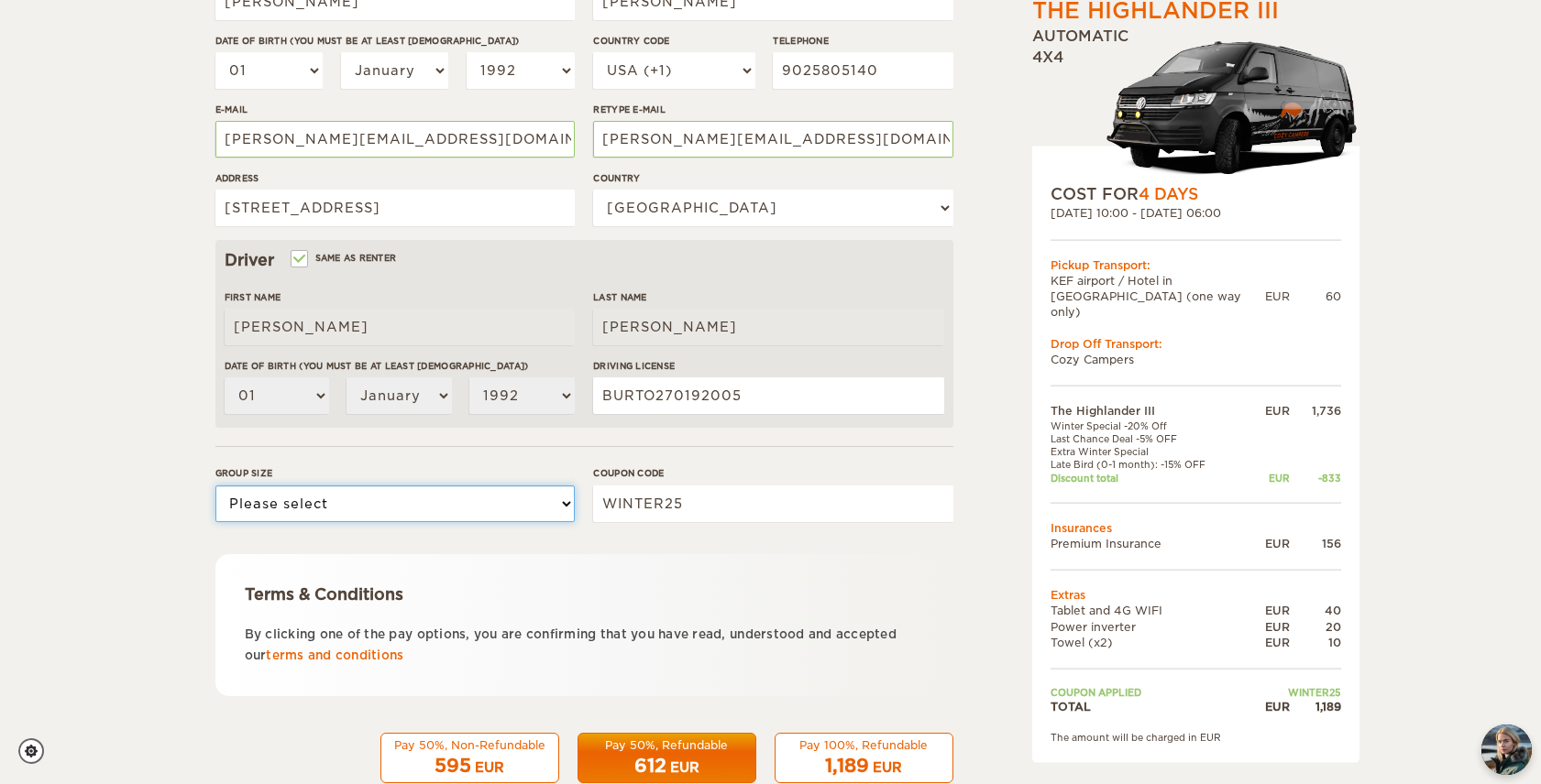
click at [303, 506] on select "Please select 1 2 3" at bounding box center [395, 503] width 359 height 37
select select "2"
click at [216, 485] on select "Please select 1 2 3" at bounding box center [395, 503] width 359 height 37
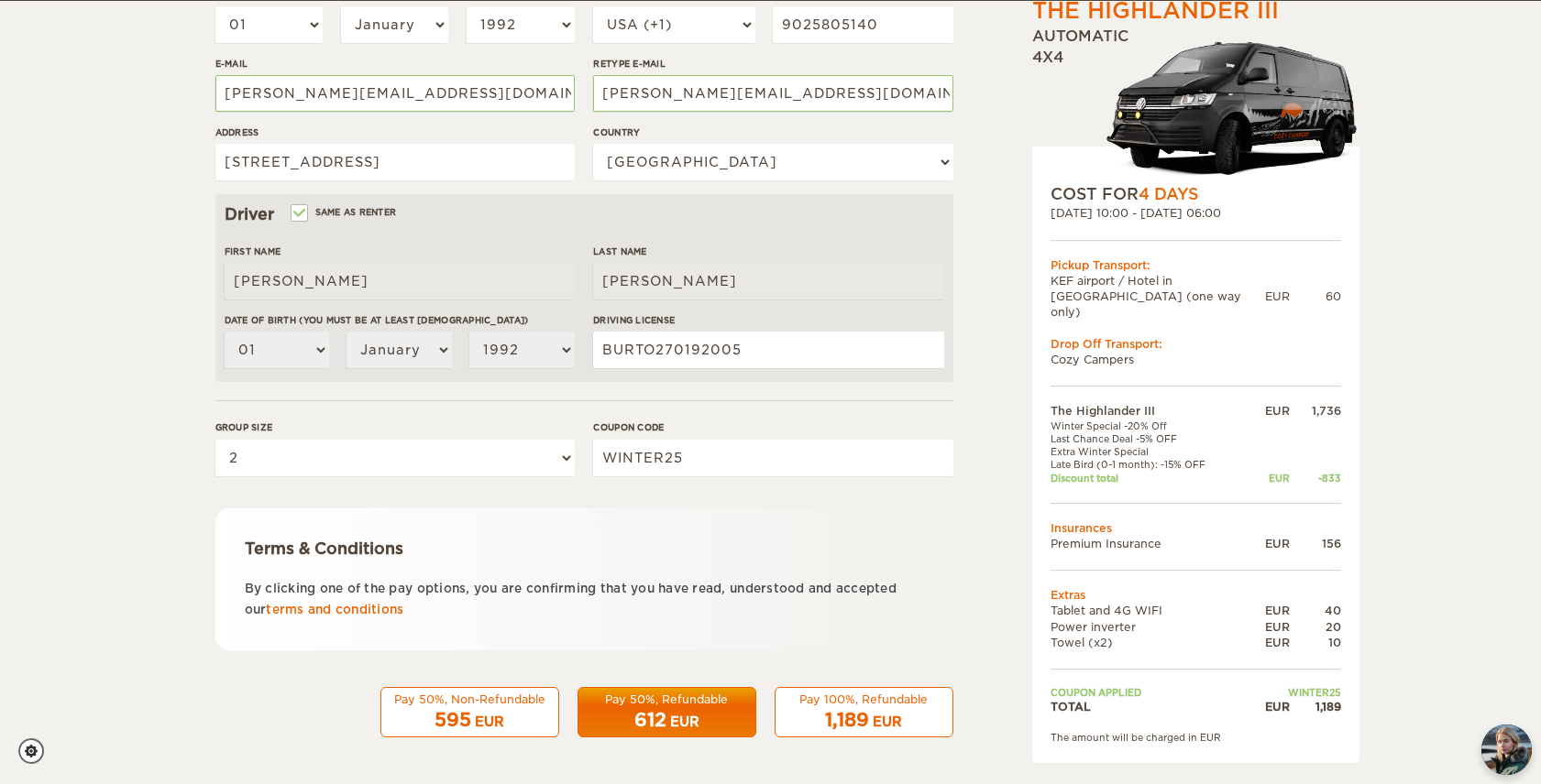
click at [679, 702] on div "Pay 50%, Refundable" at bounding box center [667, 700] width 155 height 16
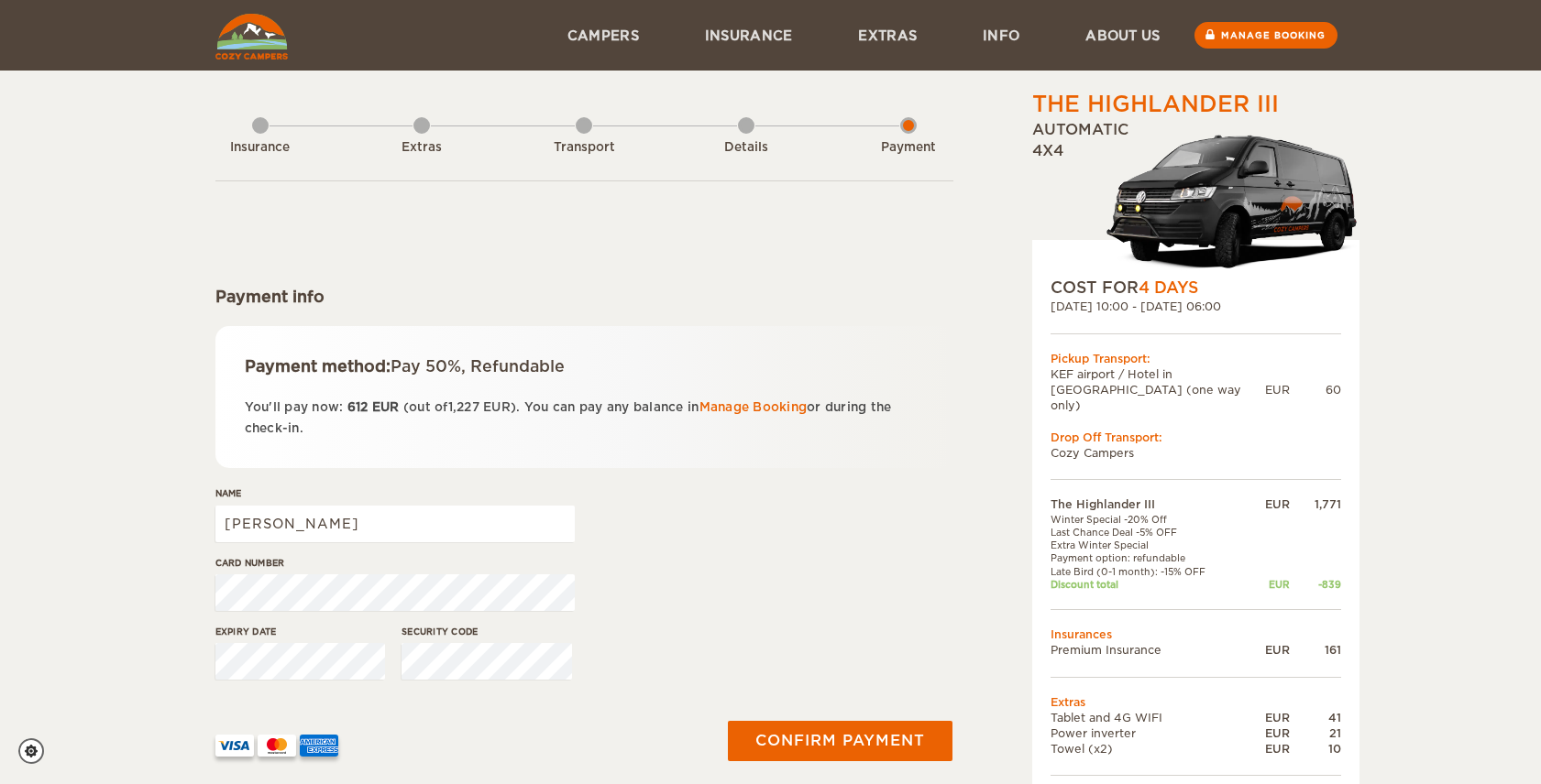
click at [1356, 415] on div "COST FOR 4 Days [DATE] 10:00 - [DATE] 06:00 Pickup Transport: [GEOGRAPHIC_DATA]…" at bounding box center [1195, 555] width 327 height 630
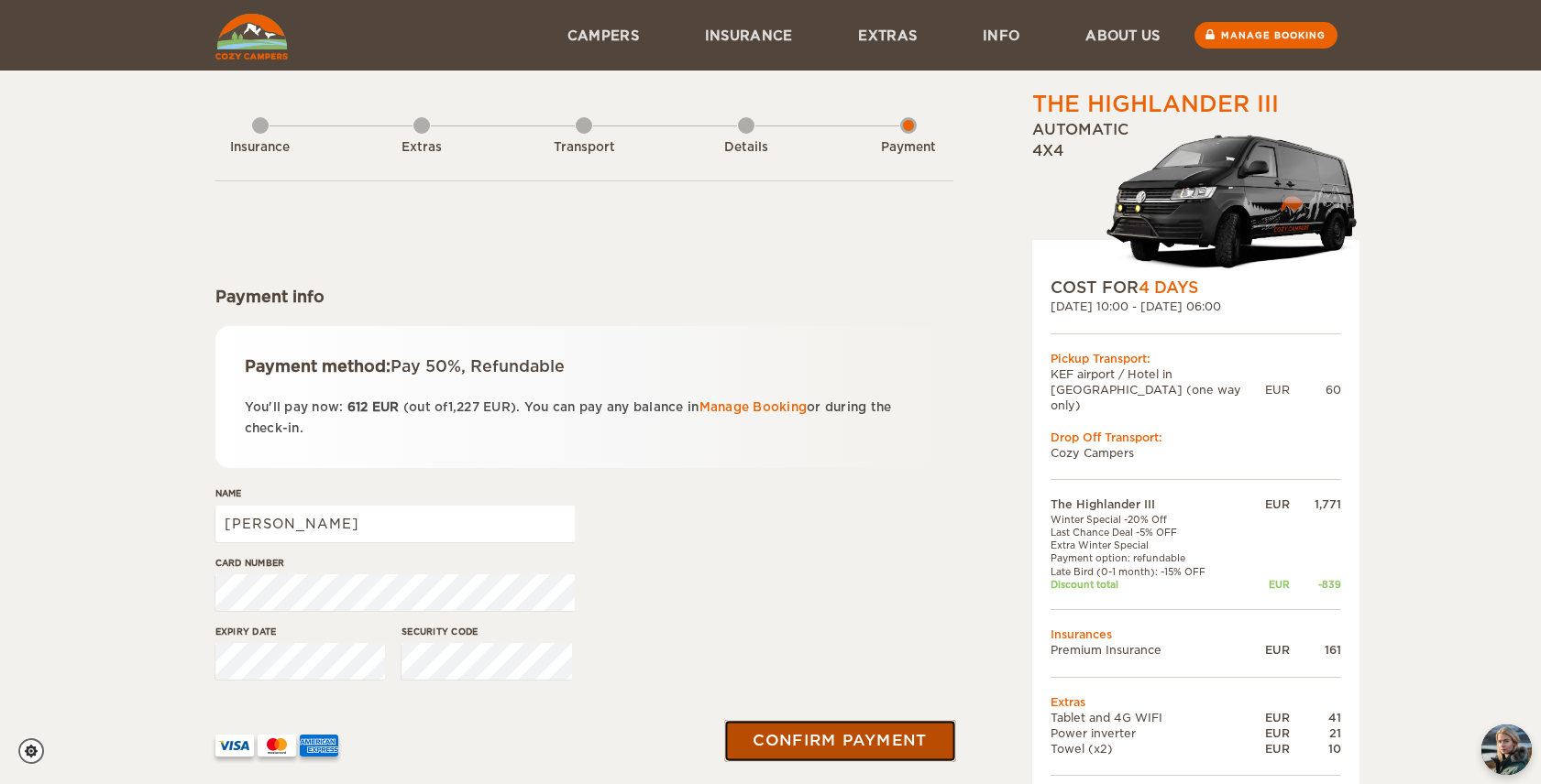
click at [887, 742] on button "Confirm payment" at bounding box center [841, 741] width 231 height 42
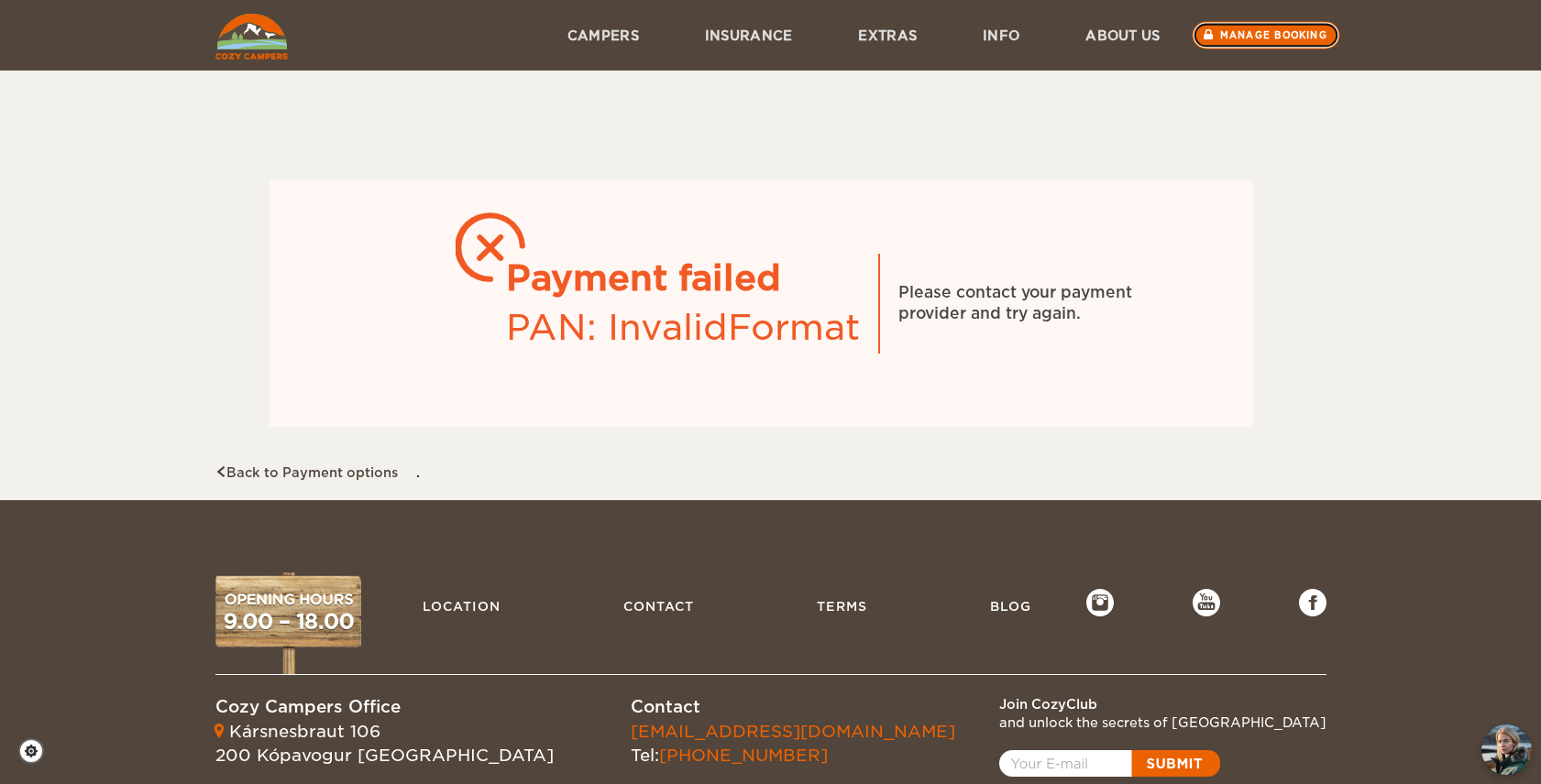
click at [1273, 34] on link "Manage booking" at bounding box center [1265, 36] width 147 height 28
